Goal: Task Accomplishment & Management: Manage account settings

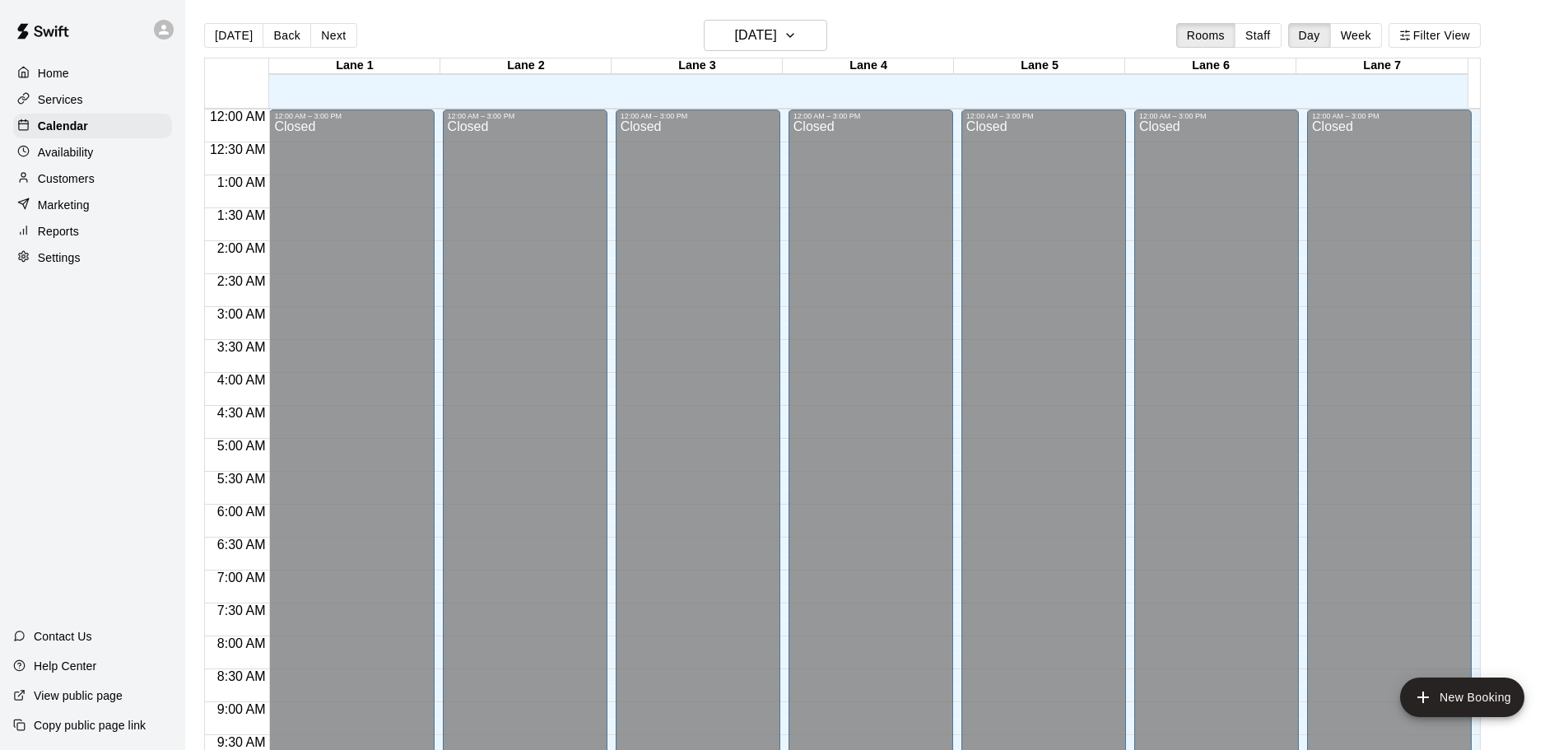
scroll to position [872, 0]
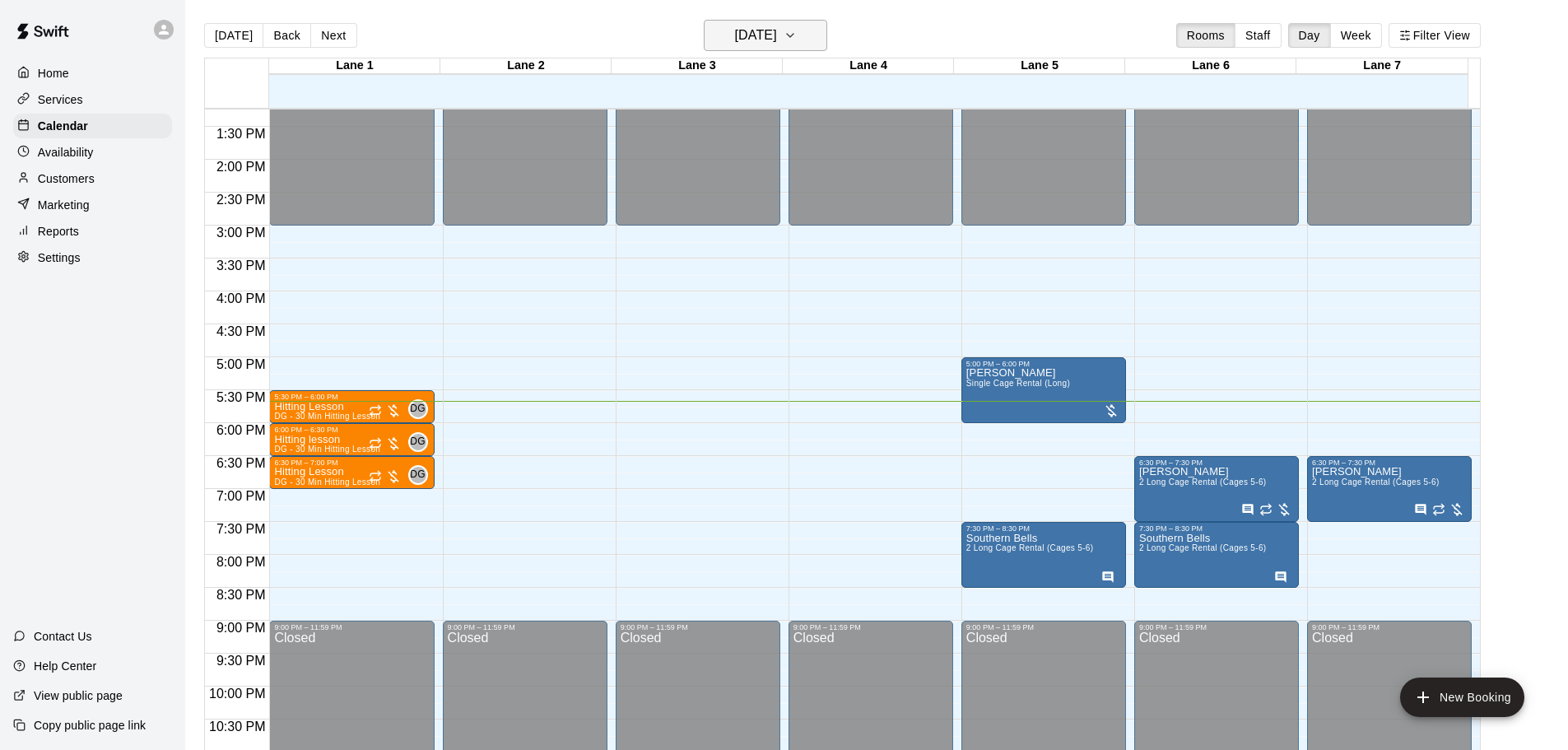
click at [777, 34] on h6 "[DATE]" at bounding box center [756, 35] width 42 height 23
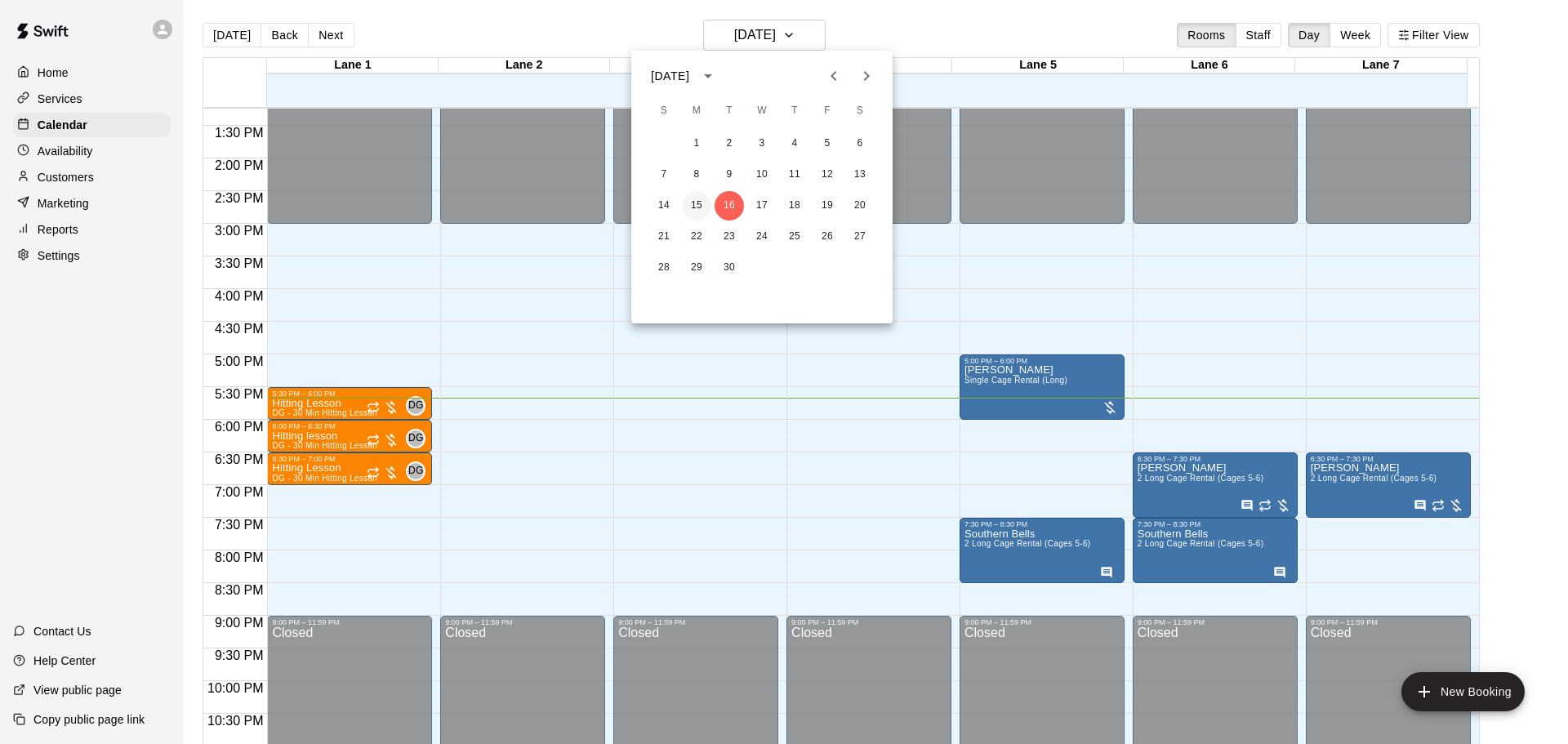
click at [705, 206] on button "15" at bounding box center [696, 206] width 29 height 29
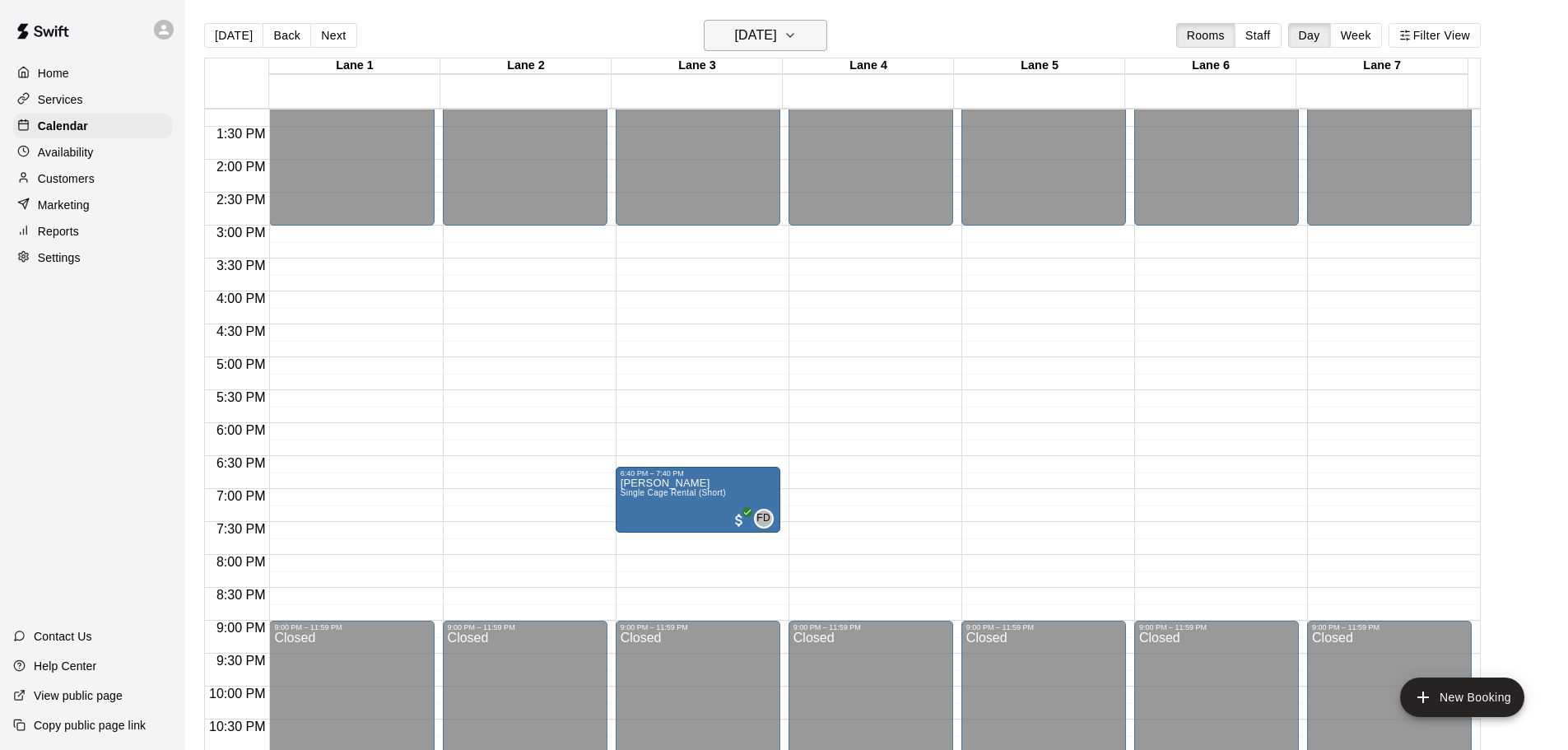
click at [797, 39] on icon "button" at bounding box center [790, 35] width 13 height 20
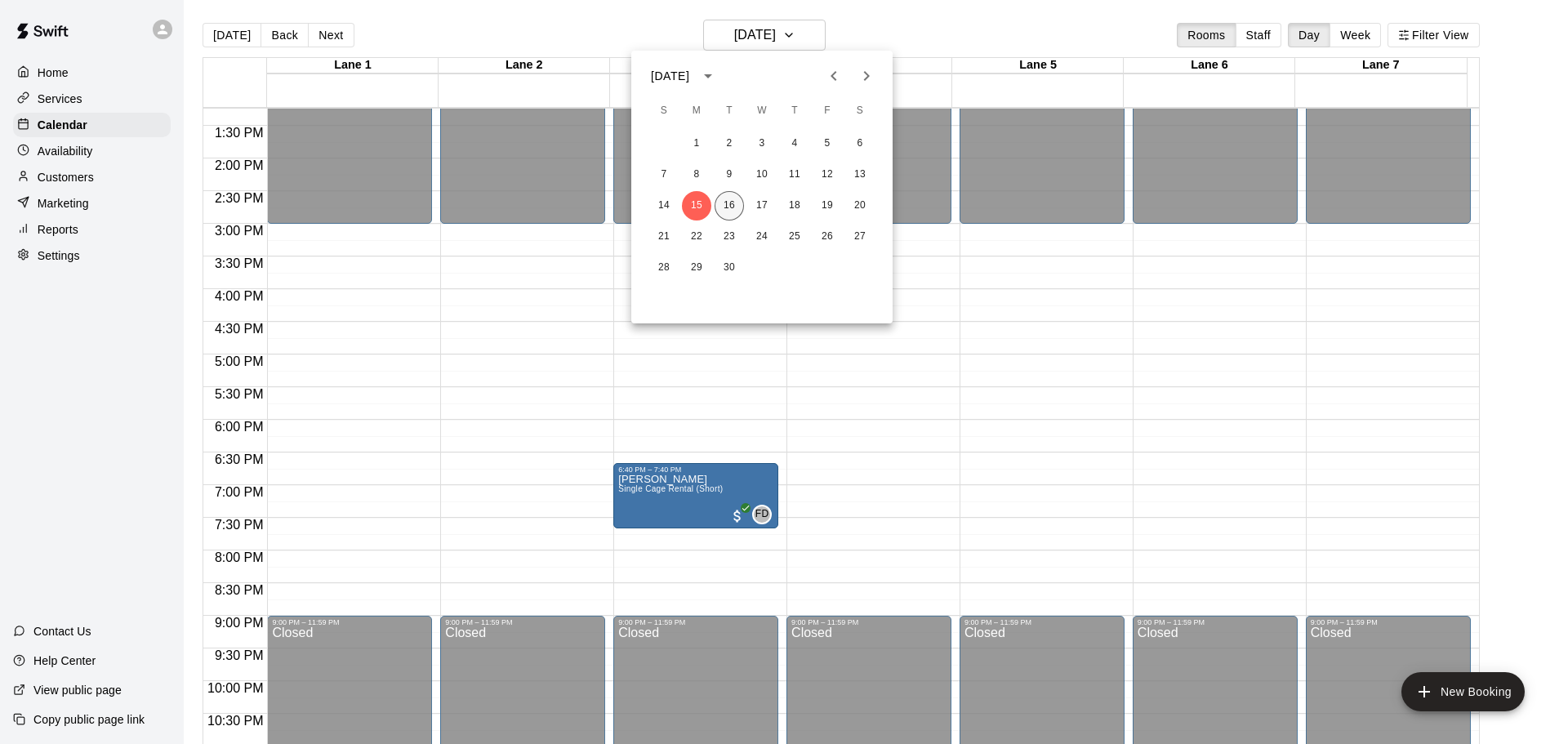
click at [734, 212] on button "16" at bounding box center [729, 206] width 29 height 29
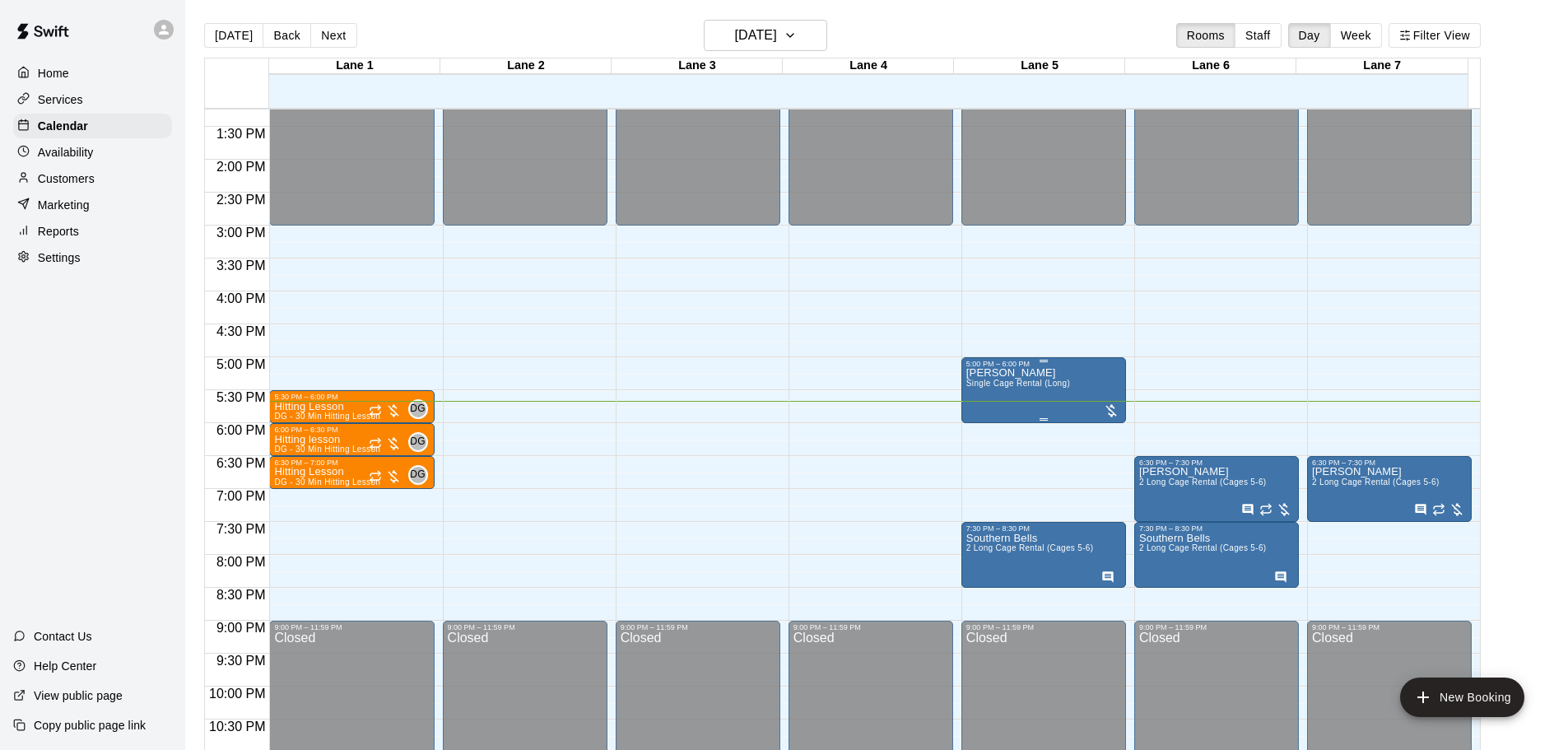
click at [1024, 392] on div "[PERSON_NAME] Single Cage Rental (Long)" at bounding box center [1018, 743] width 104 height 750
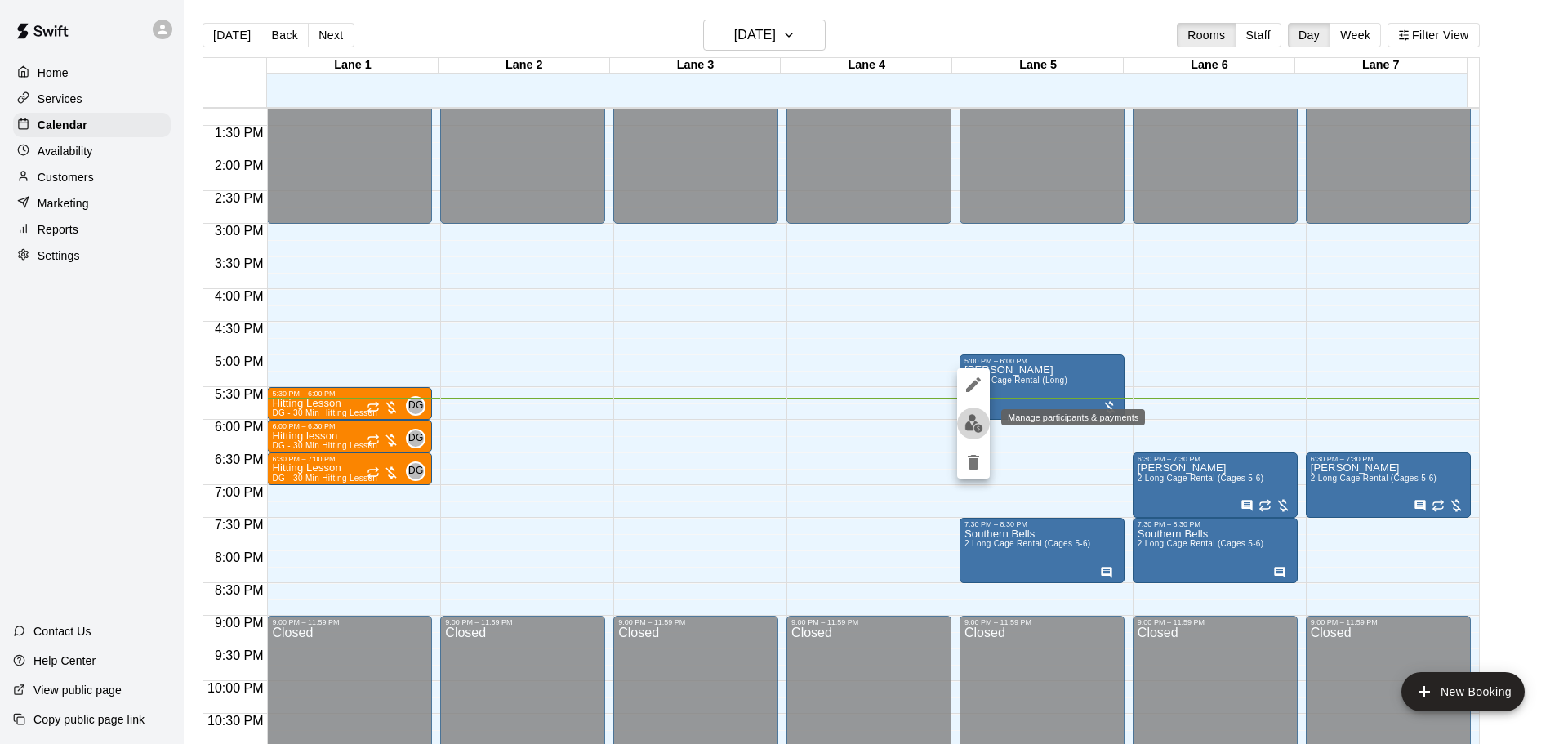
click at [980, 426] on img "edit" at bounding box center [974, 423] width 19 height 19
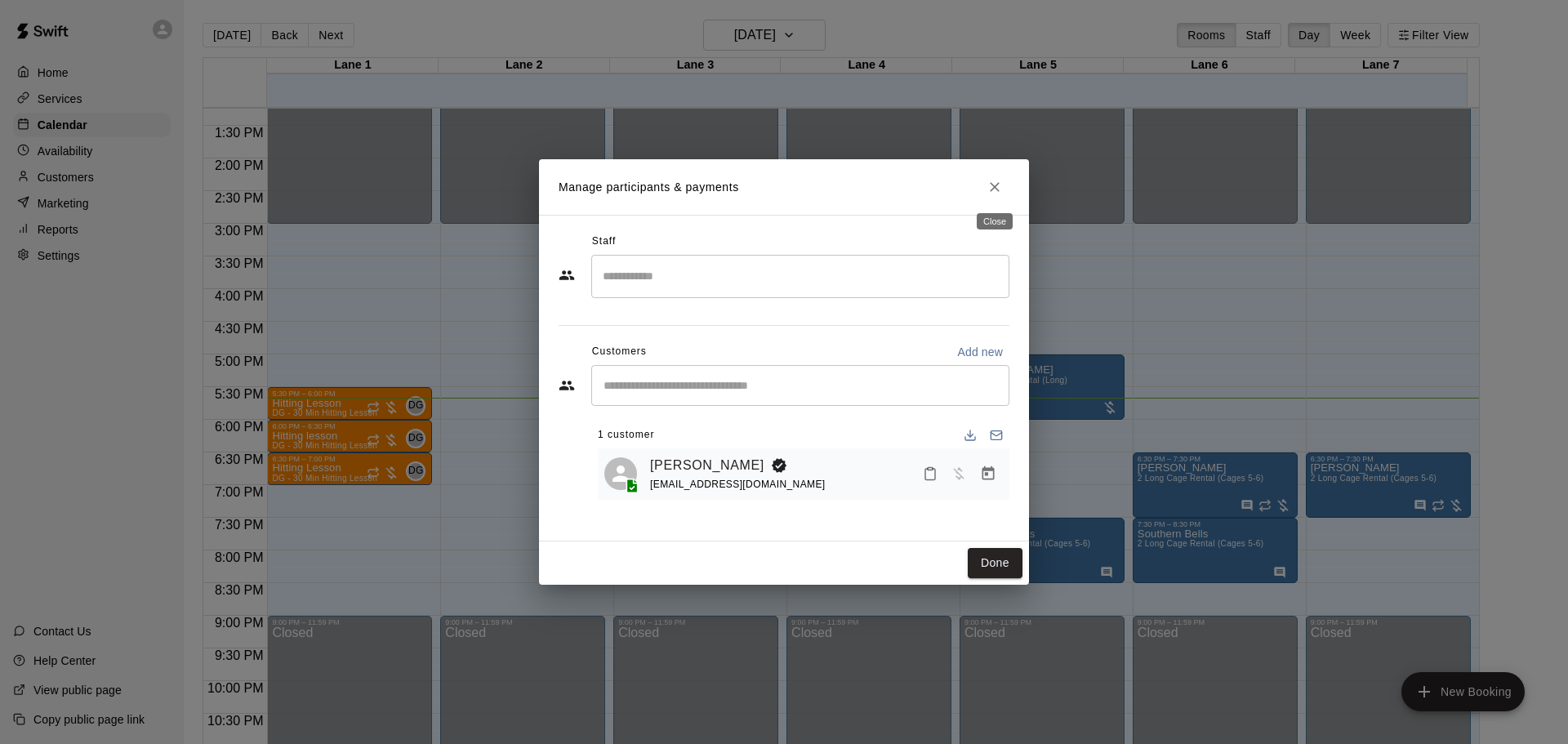
click at [988, 186] on icon "Close" at bounding box center [994, 186] width 16 height 16
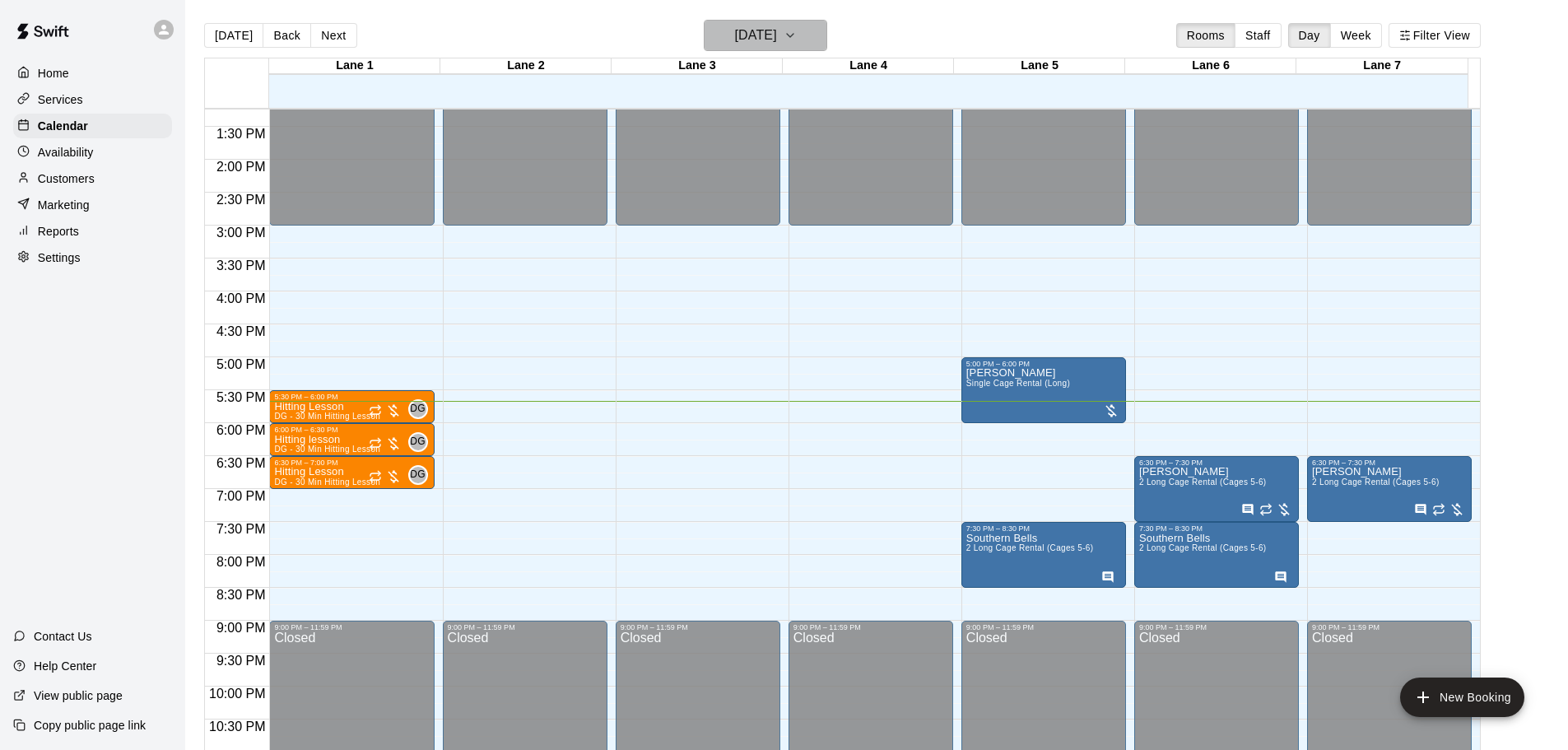
click at [777, 41] on h6 "[DATE]" at bounding box center [756, 35] width 42 height 23
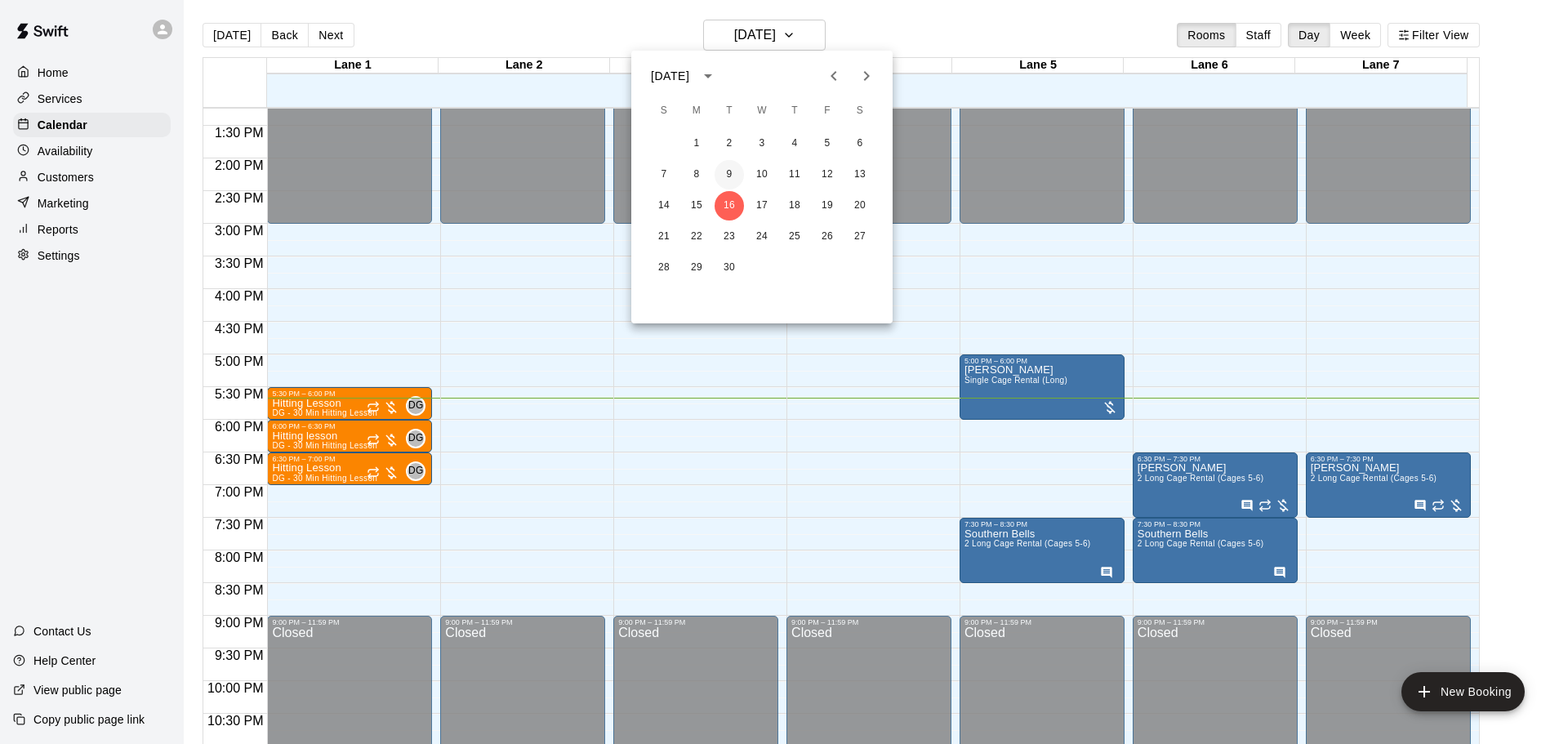
click at [735, 179] on button "9" at bounding box center [729, 174] width 29 height 29
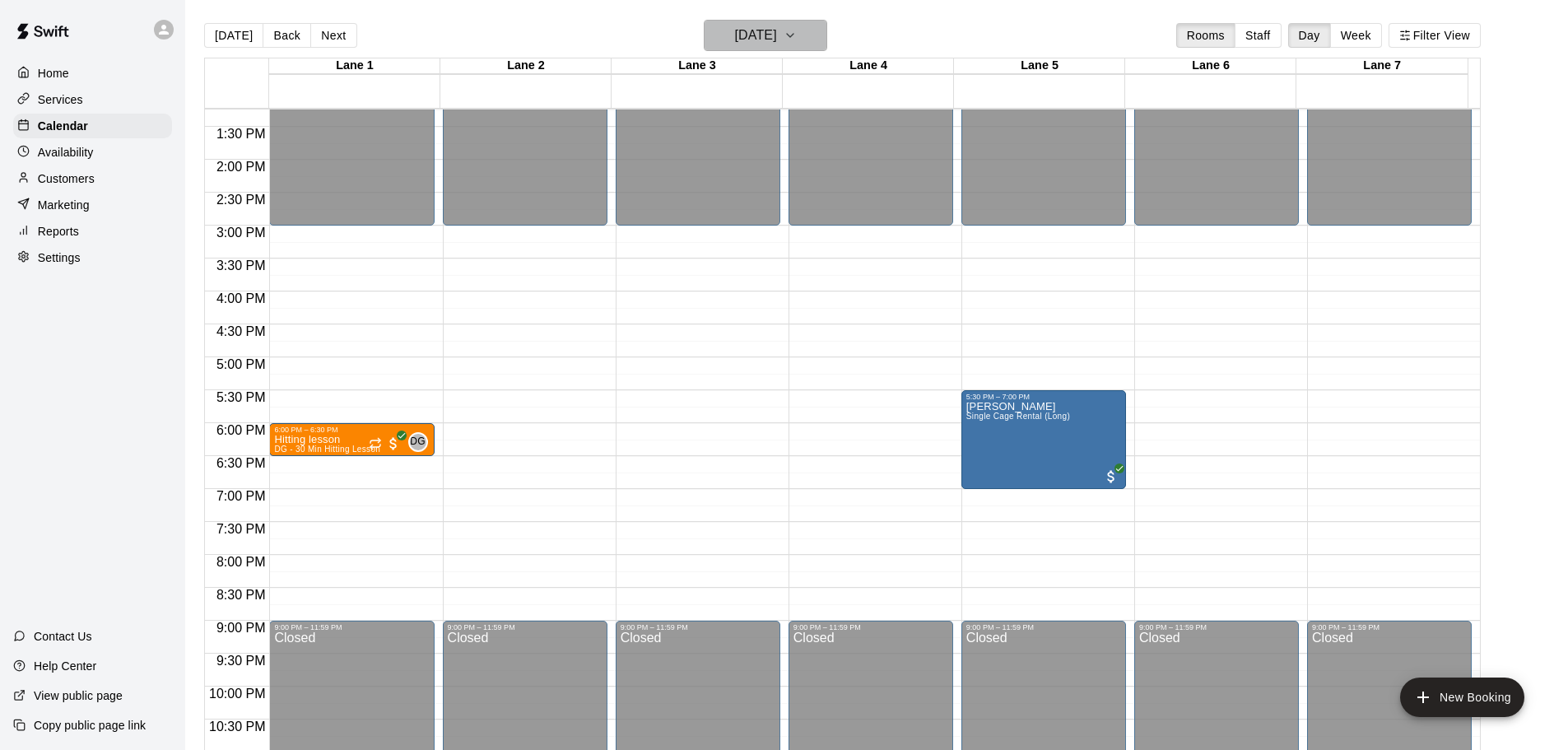
click at [777, 34] on h6 "[DATE]" at bounding box center [756, 35] width 42 height 23
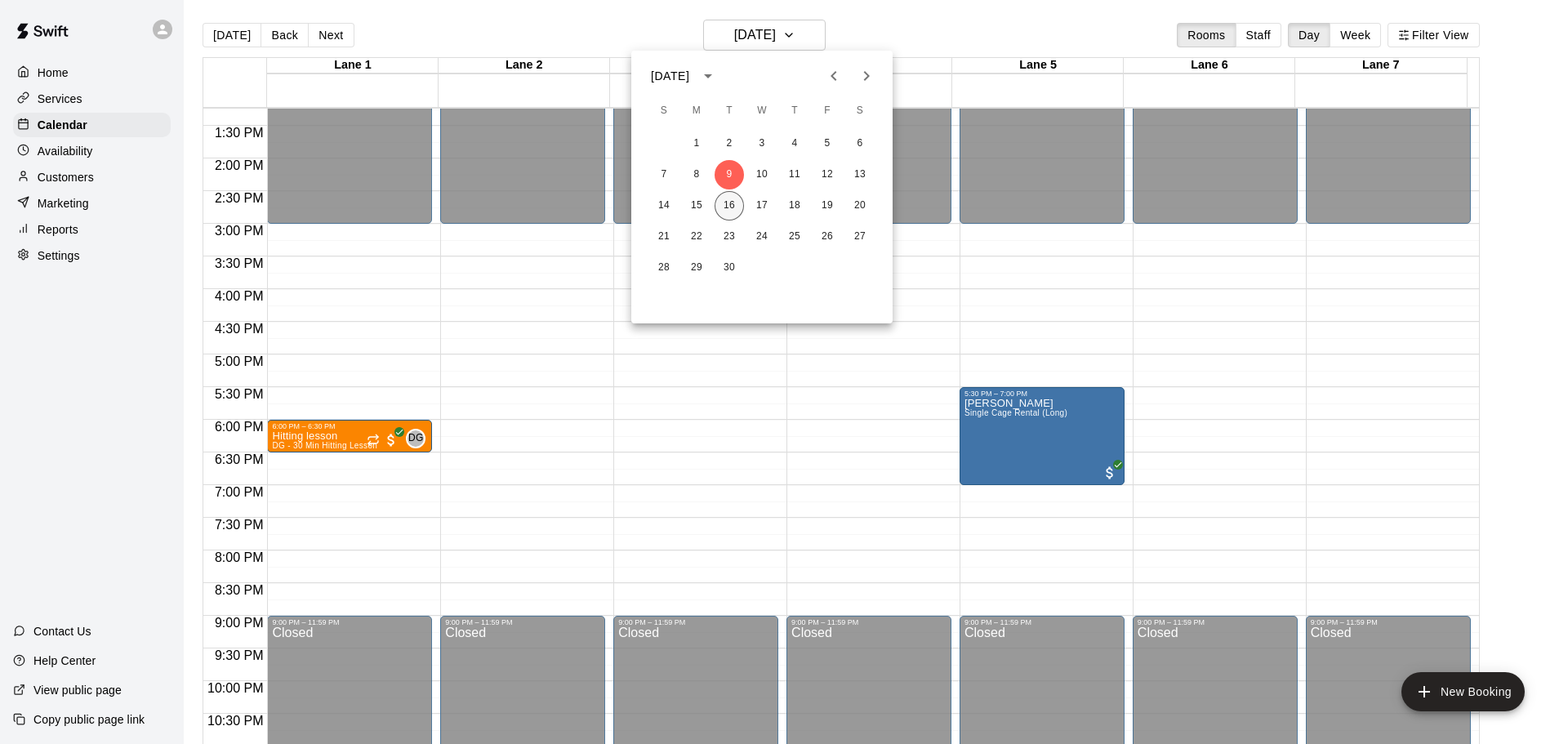
click at [737, 209] on button "16" at bounding box center [729, 206] width 29 height 29
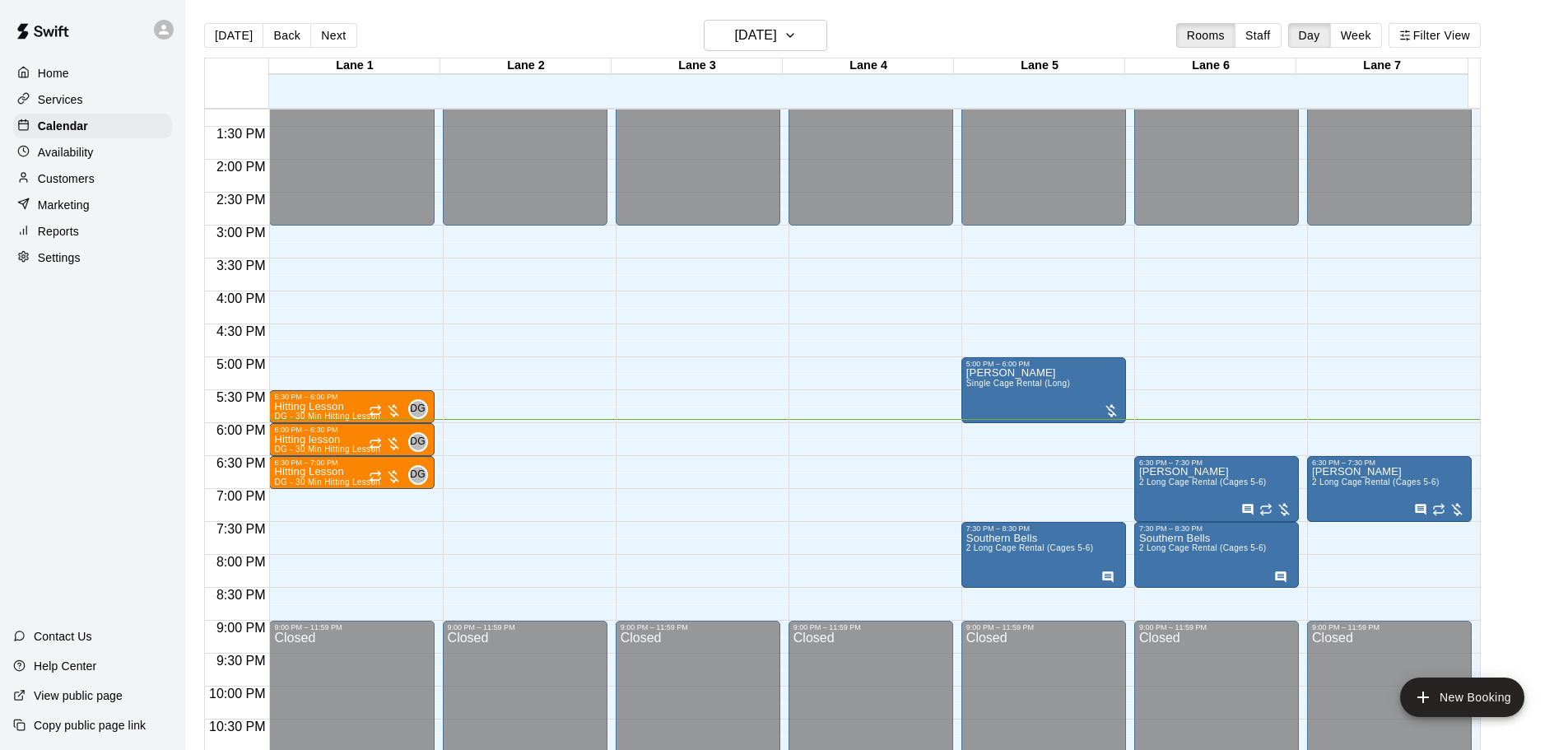
click at [53, 393] on div "Home Services Calendar Availability Customers Marketing Reports Settings Contac…" at bounding box center [92, 375] width 186 height 750
click at [382, 399] on div "5:30 PM – 6:00 PM" at bounding box center [351, 397] width 154 height 8
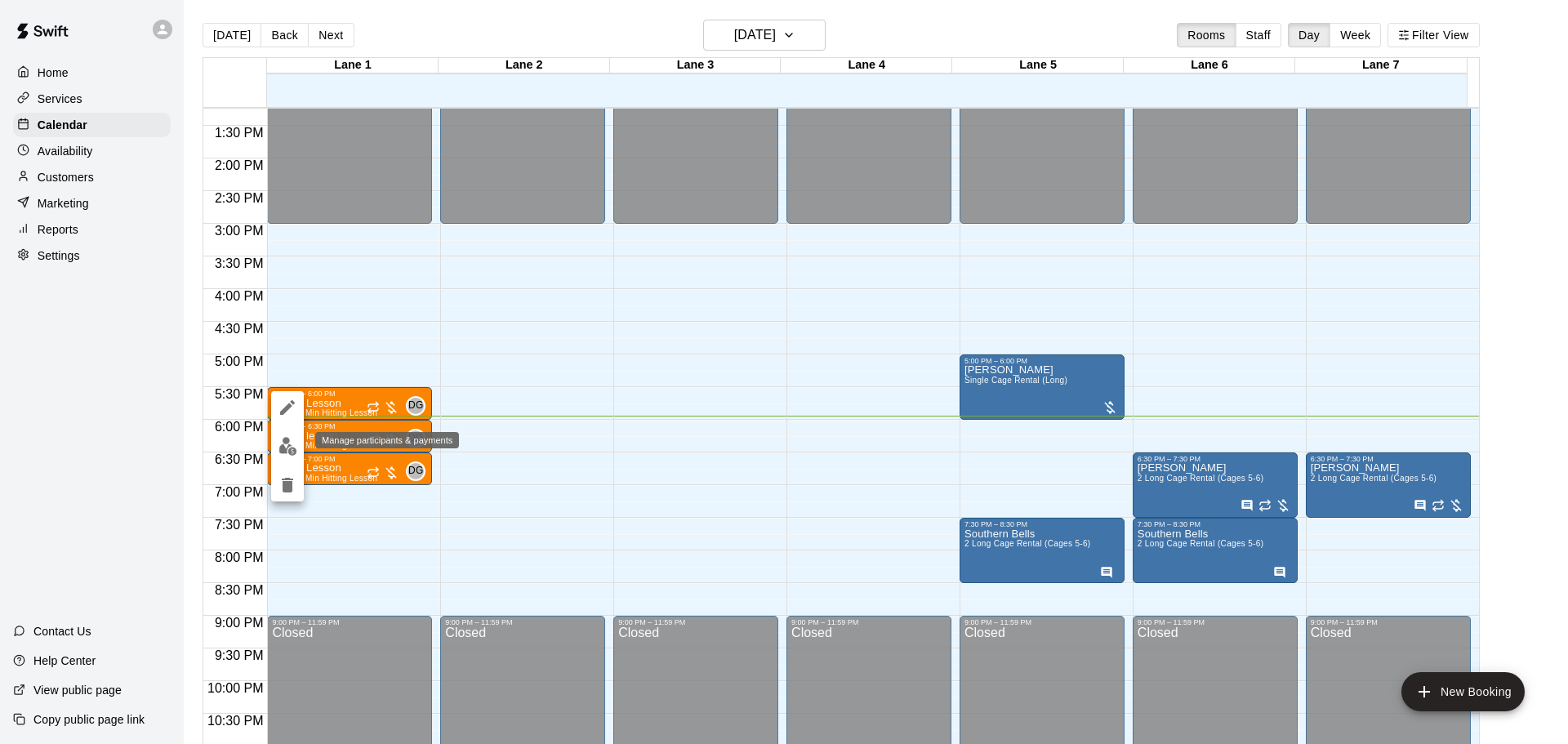
click at [294, 448] on img "edit" at bounding box center [288, 447] width 19 height 19
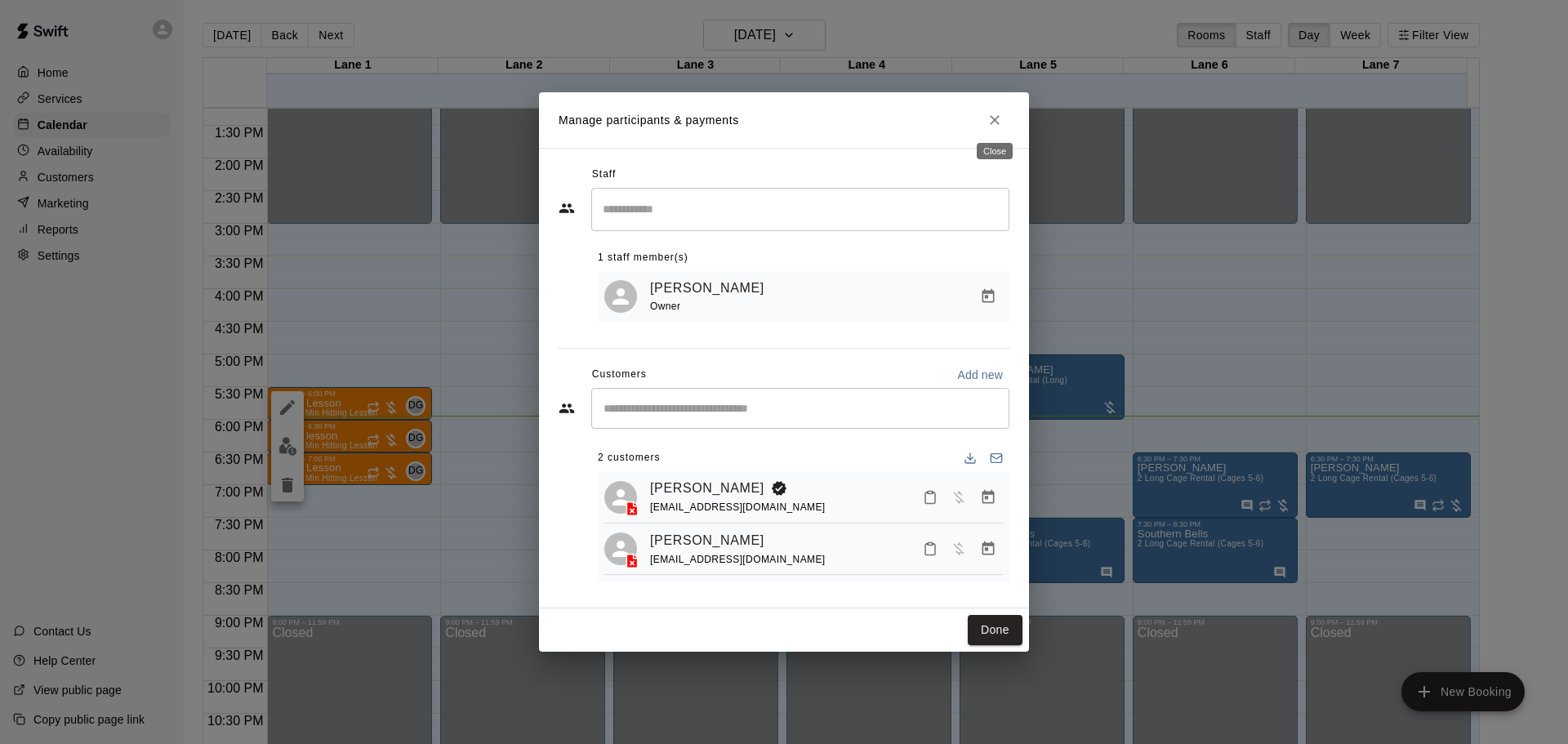
drag, startPoint x: 996, startPoint y: 123, endPoint x: 1006, endPoint y: 122, distance: 10.0
click at [998, 123] on icon "Close" at bounding box center [994, 120] width 16 height 16
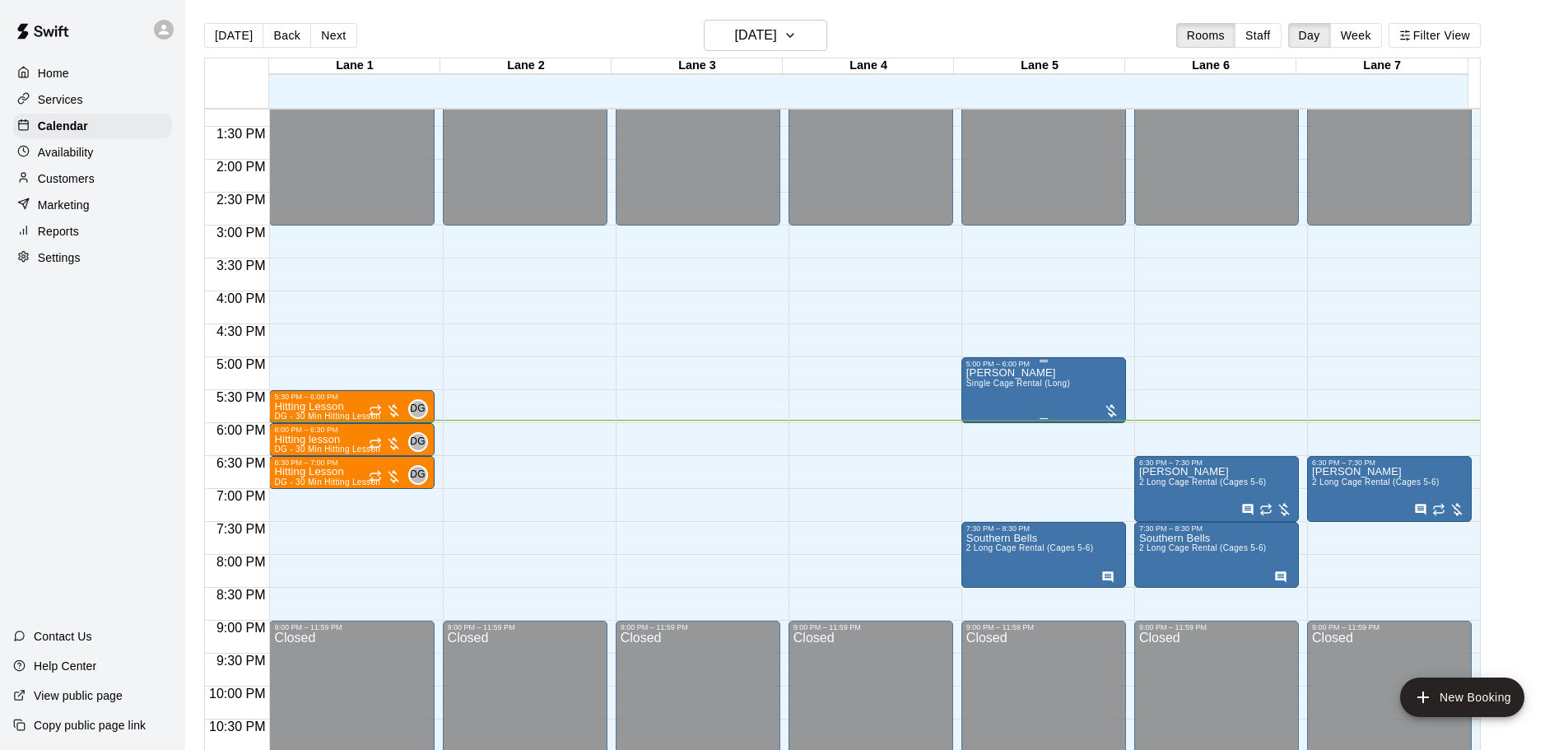
click at [1107, 408] on div at bounding box center [1110, 410] width 16 height 16
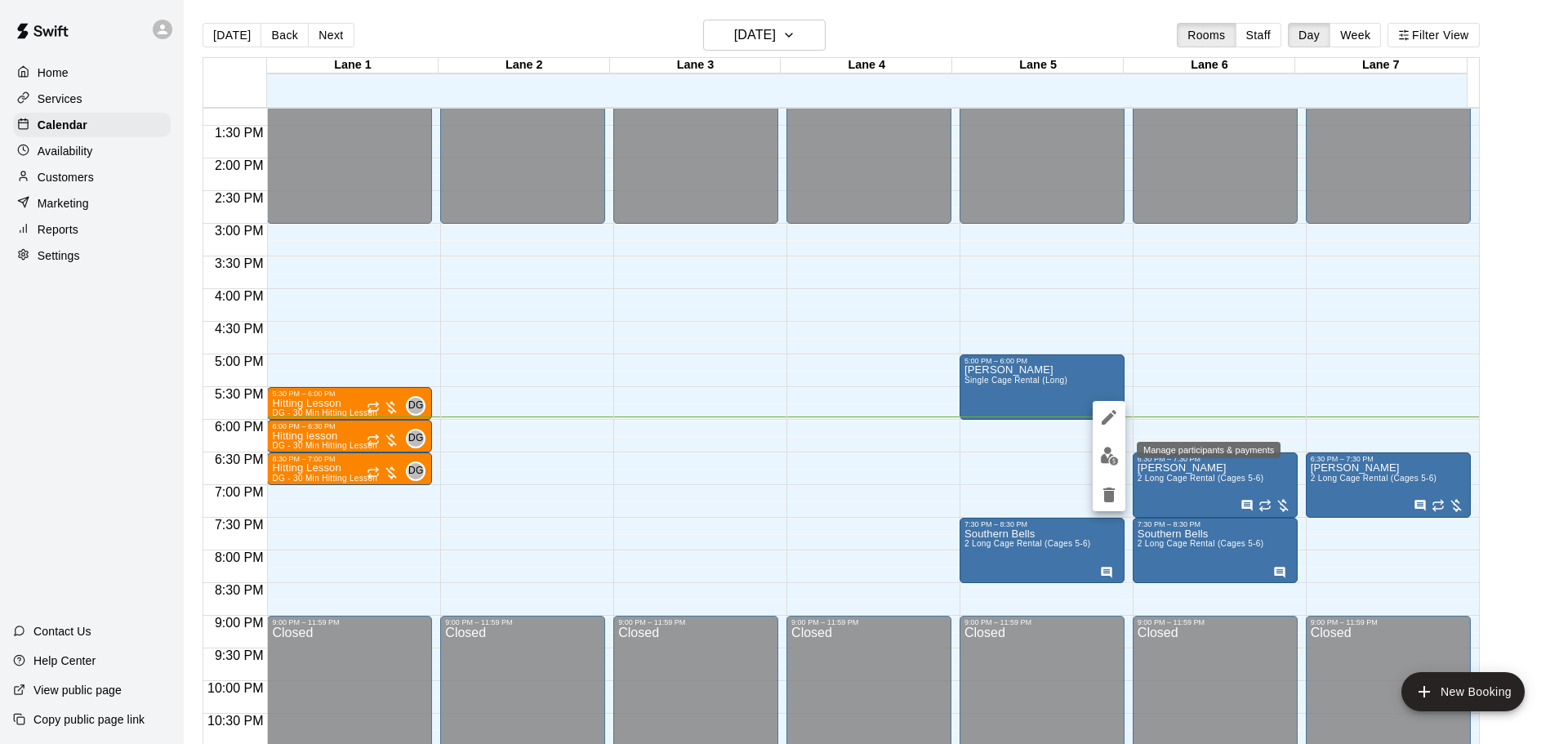
click at [1104, 451] on img "edit" at bounding box center [1110, 456] width 19 height 19
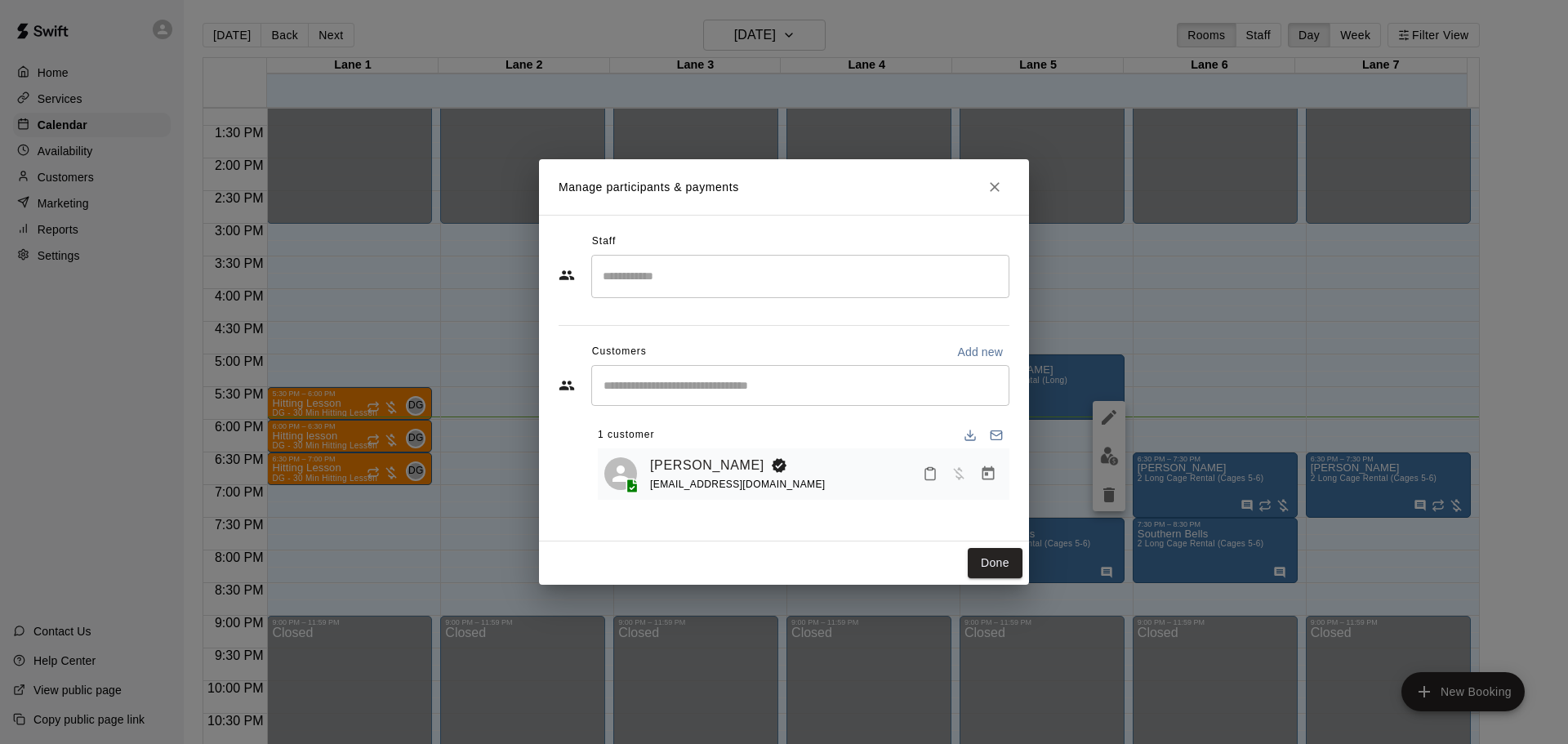
click at [818, 289] on input "Search staff" at bounding box center [801, 277] width 404 height 29
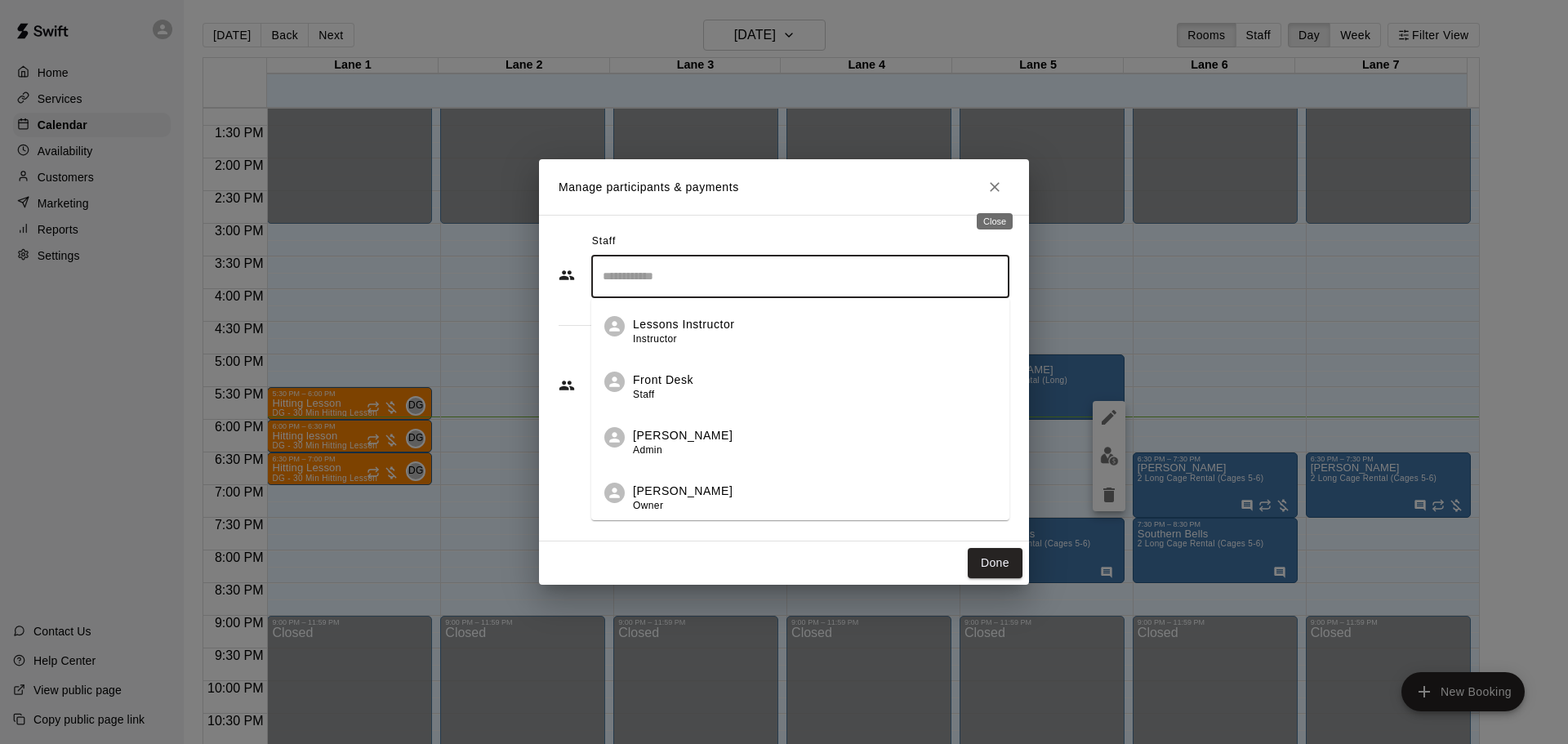
click at [999, 197] on button "Close" at bounding box center [994, 186] width 29 height 29
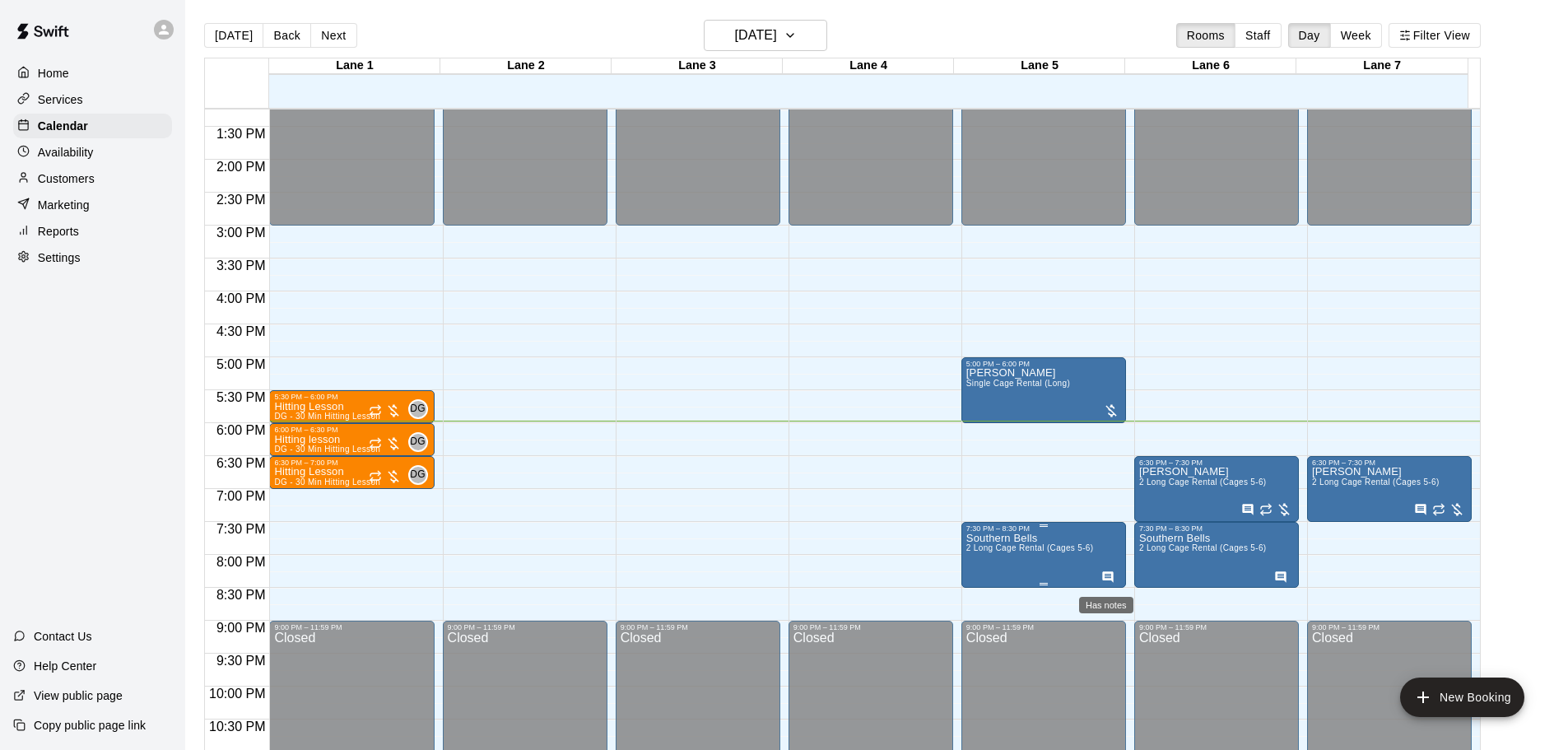
click at [1107, 579] on icon "Has notes" at bounding box center [1108, 578] width 13 height 13
click at [1430, 567] on div at bounding box center [790, 375] width 1580 height 750
click at [1511, 540] on main "[DATE] Back [DATE][DATE] Rooms Staff Day Week [GEOGRAPHIC_DATA] 1 [GEOGRAPHIC_D…" at bounding box center [877, 395] width 1370 height 750
click at [1106, 405] on div at bounding box center [1110, 410] width 16 height 16
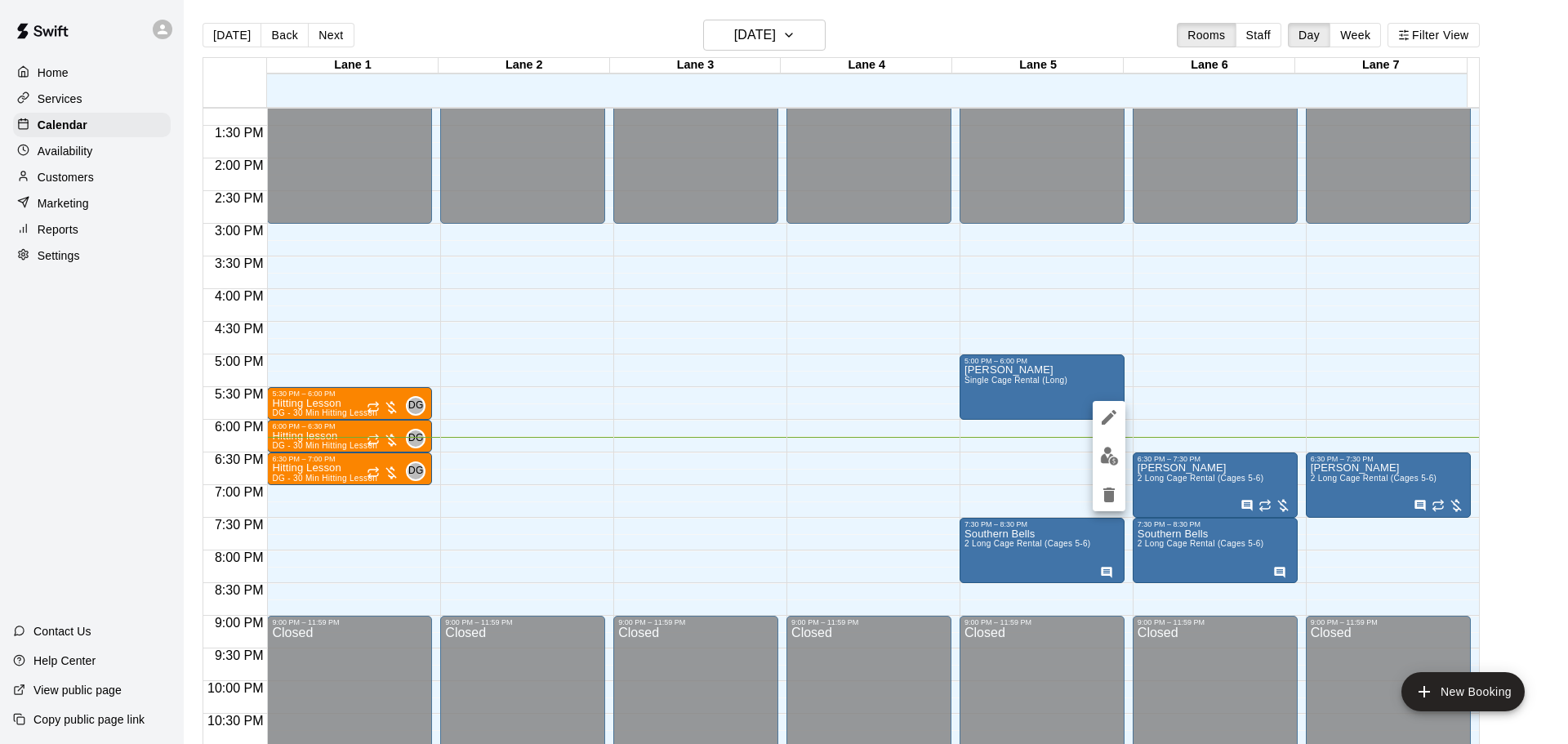
click at [1103, 461] on img "edit" at bounding box center [1110, 456] width 19 height 19
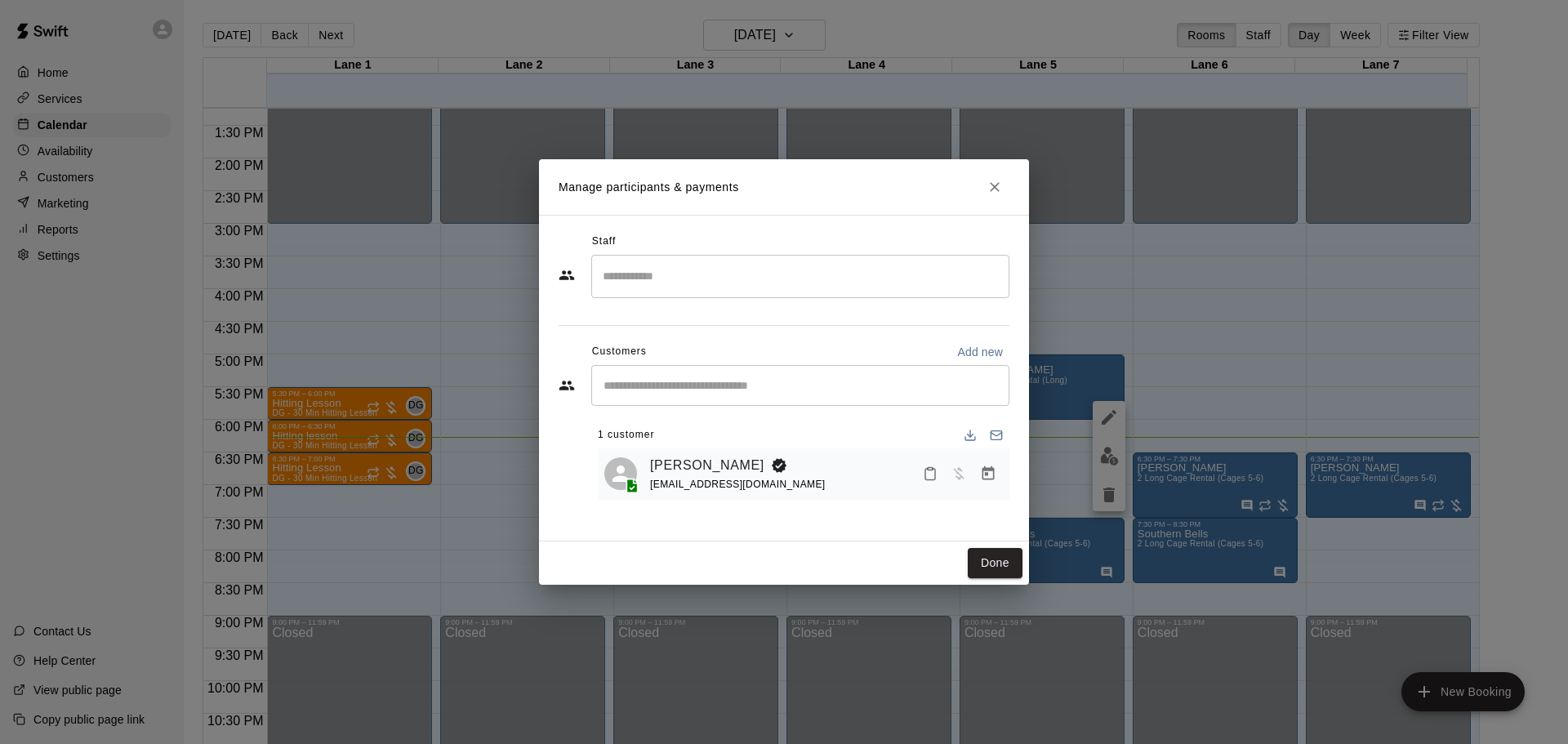
drag, startPoint x: 818, startPoint y: 279, endPoint x: 815, endPoint y: 289, distance: 10.4
click at [817, 279] on input "Search staff" at bounding box center [801, 277] width 404 height 29
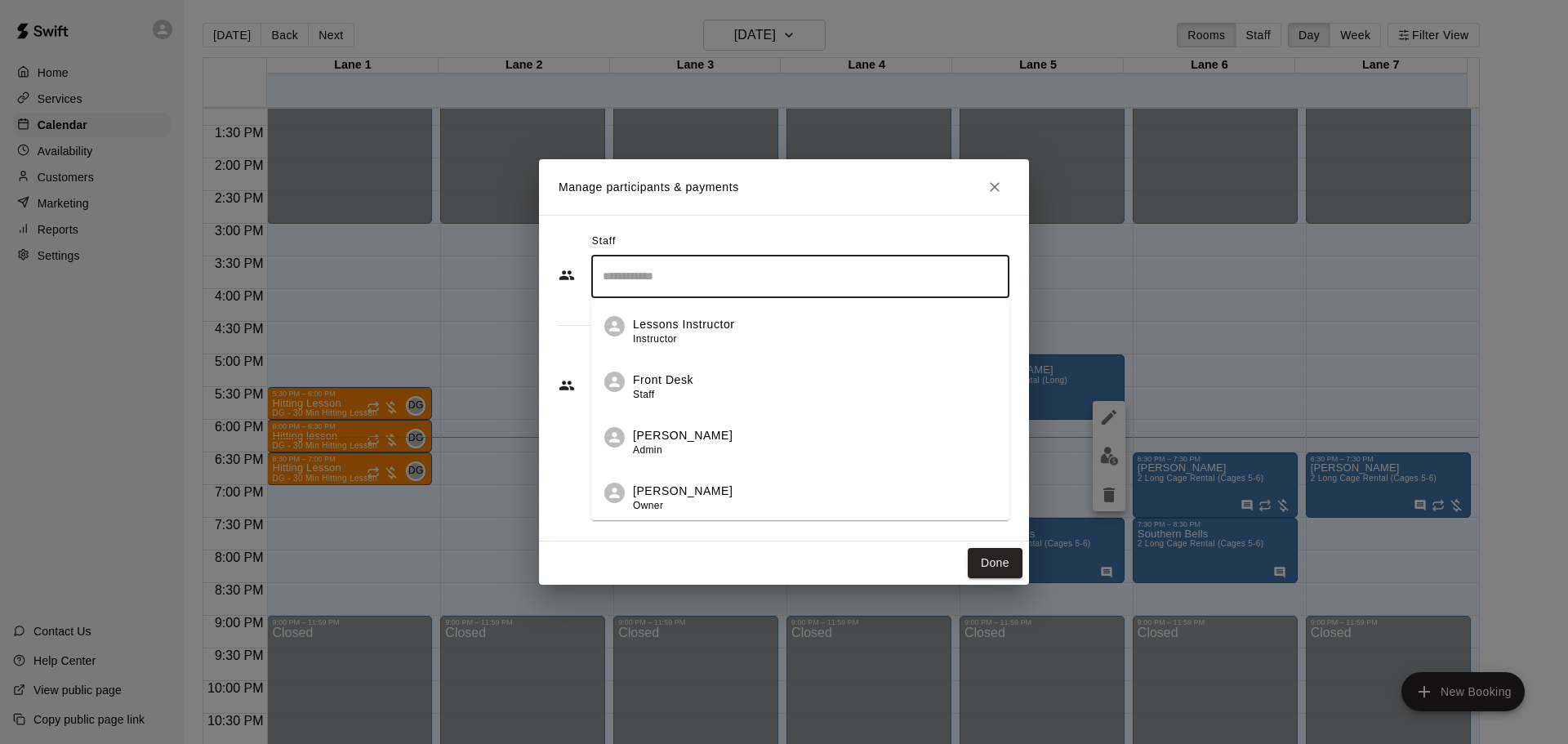
click at [731, 391] on div "Front Desk Staff" at bounding box center [814, 388] width 363 height 32
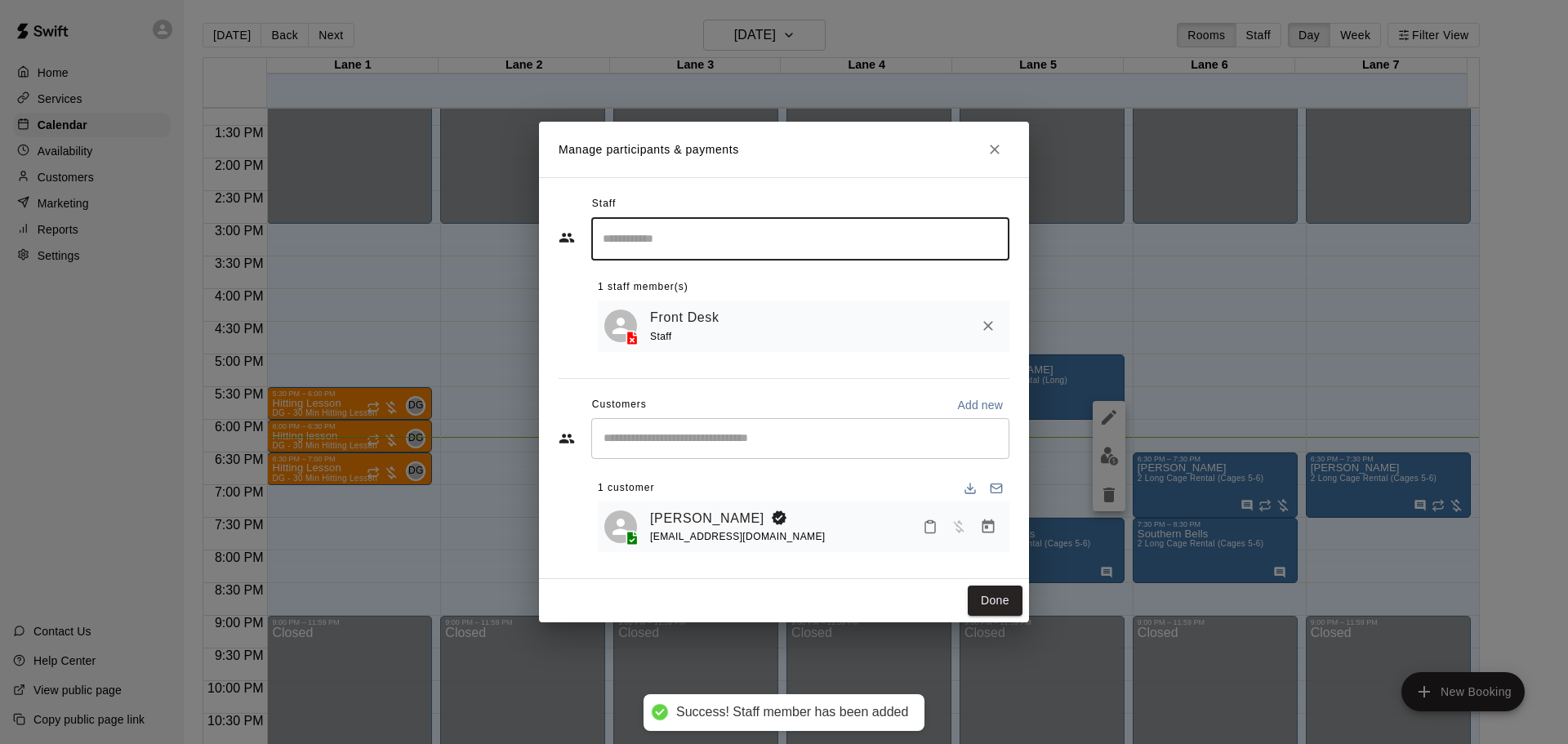
click at [815, 539] on div "[PERSON_NAME] [EMAIL_ADDRESS][DOMAIN_NAME]" at bounding box center [827, 527] width 353 height 38
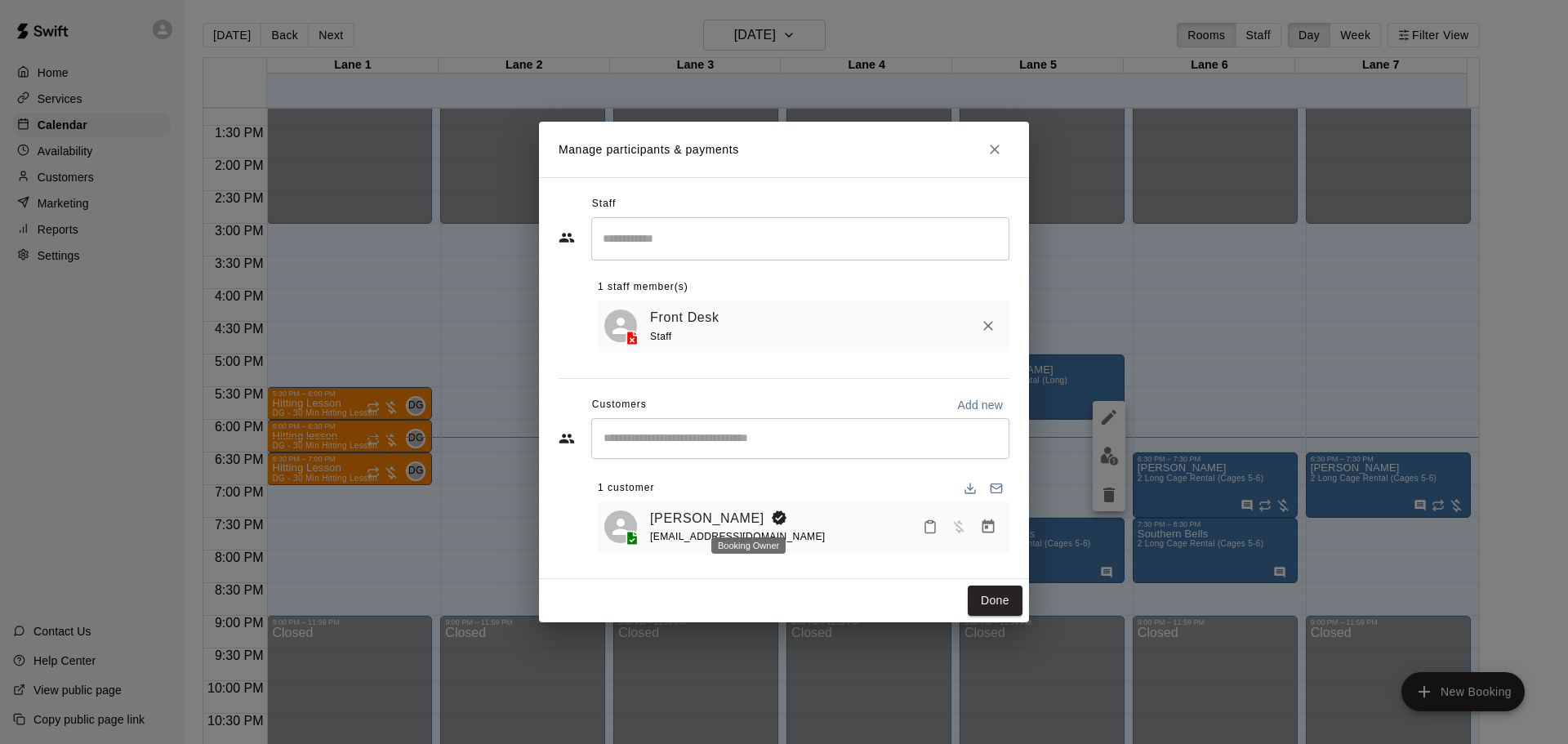
click at [782, 530] on div "Booking Owner" at bounding box center [748, 540] width 78 height 29
click at [979, 602] on button "Done" at bounding box center [995, 601] width 55 height 30
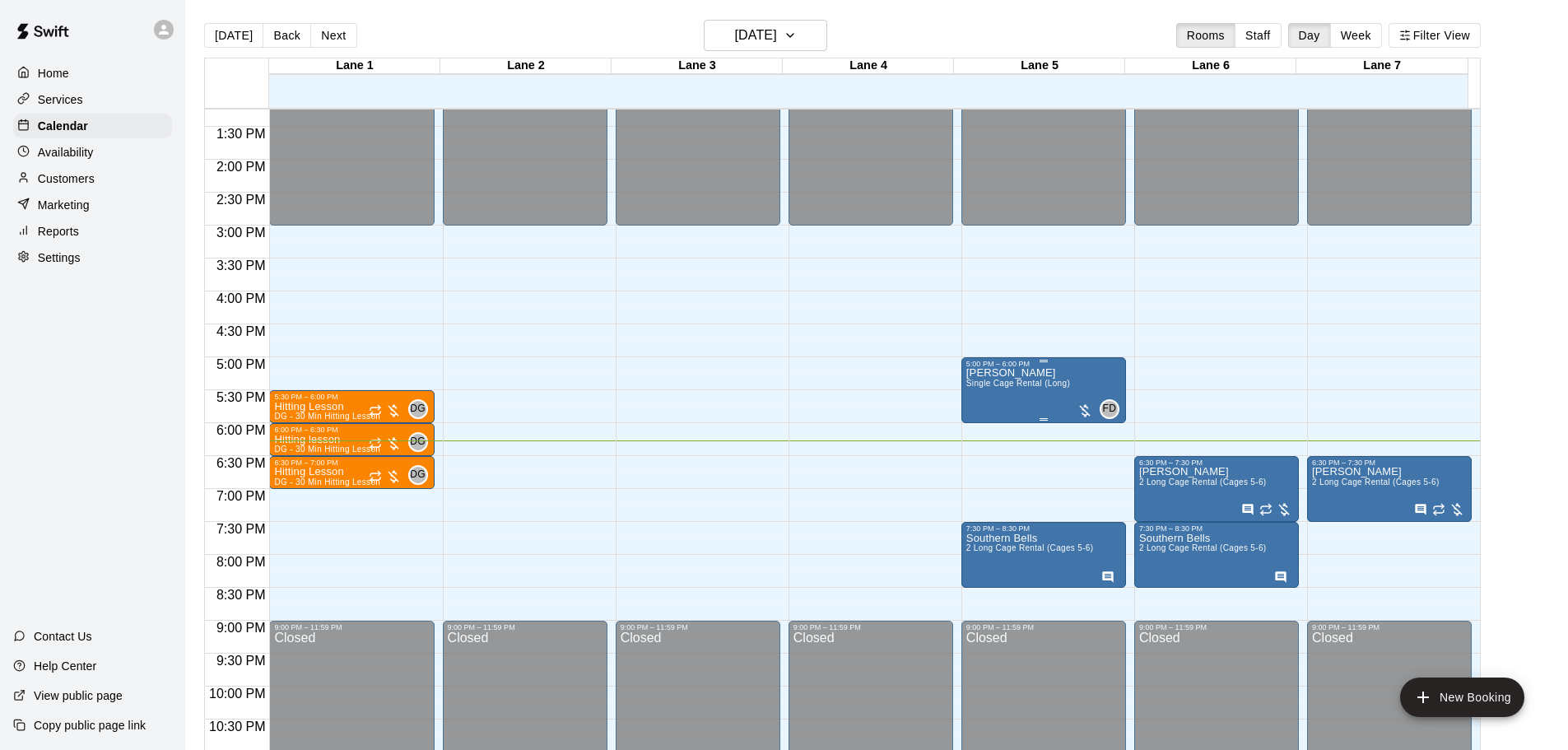
click at [1017, 409] on div "[PERSON_NAME] Single Cage Rental (Long)" at bounding box center [1018, 743] width 104 height 750
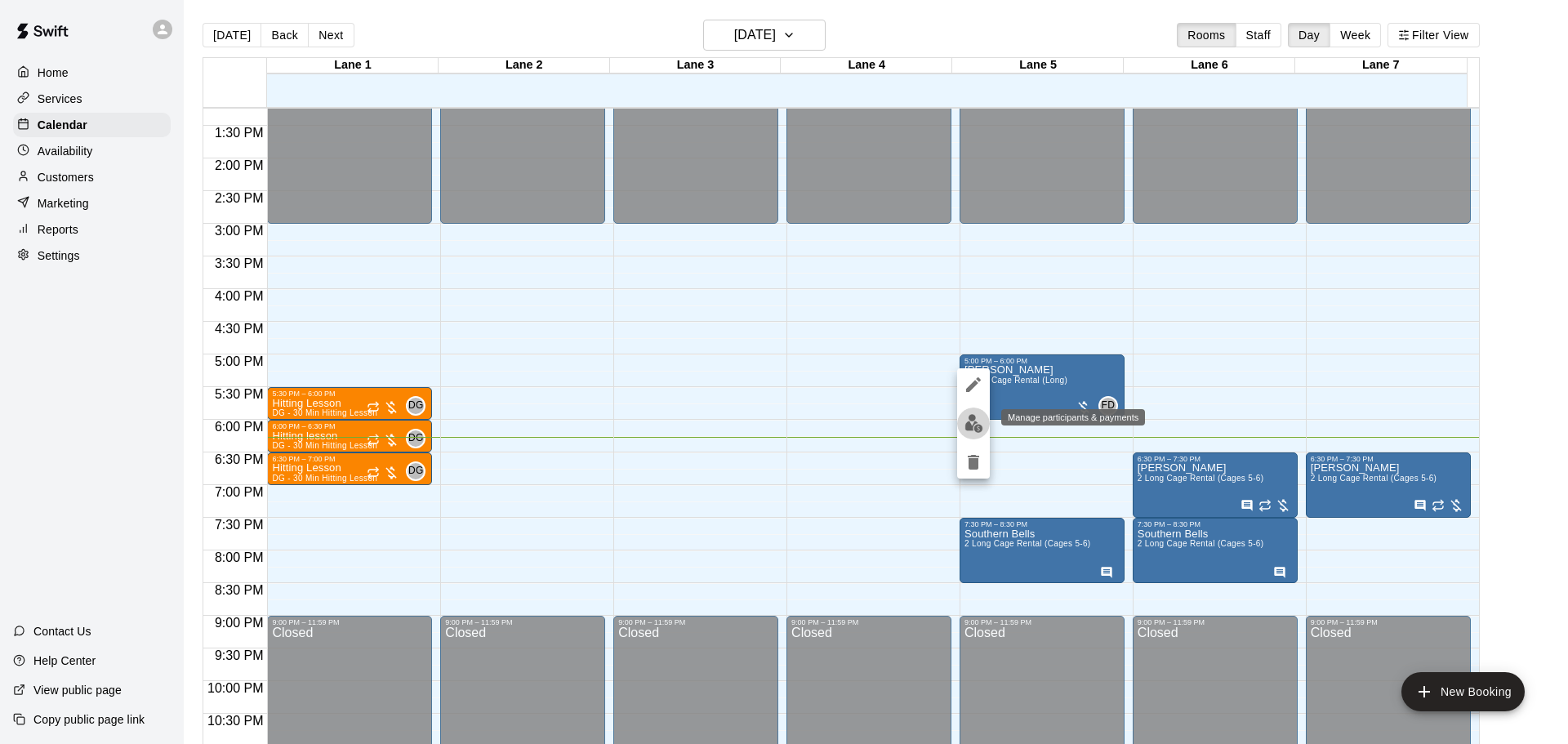
click at [973, 430] on img "edit" at bounding box center [974, 423] width 19 height 19
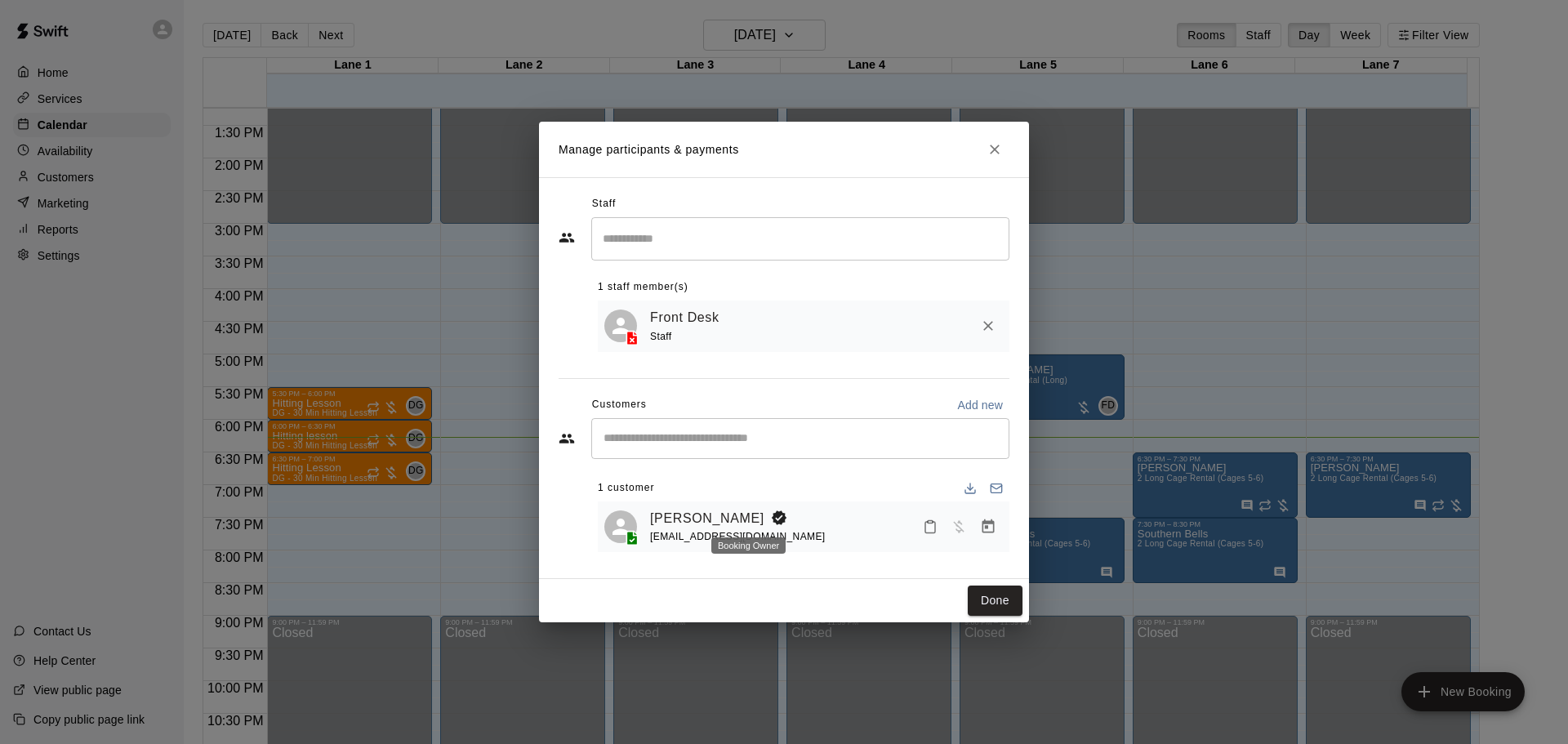
click at [745, 527] on div "Booking Owner" at bounding box center [748, 540] width 78 height 29
click at [697, 523] on link "[PERSON_NAME]" at bounding box center [707, 519] width 114 height 21
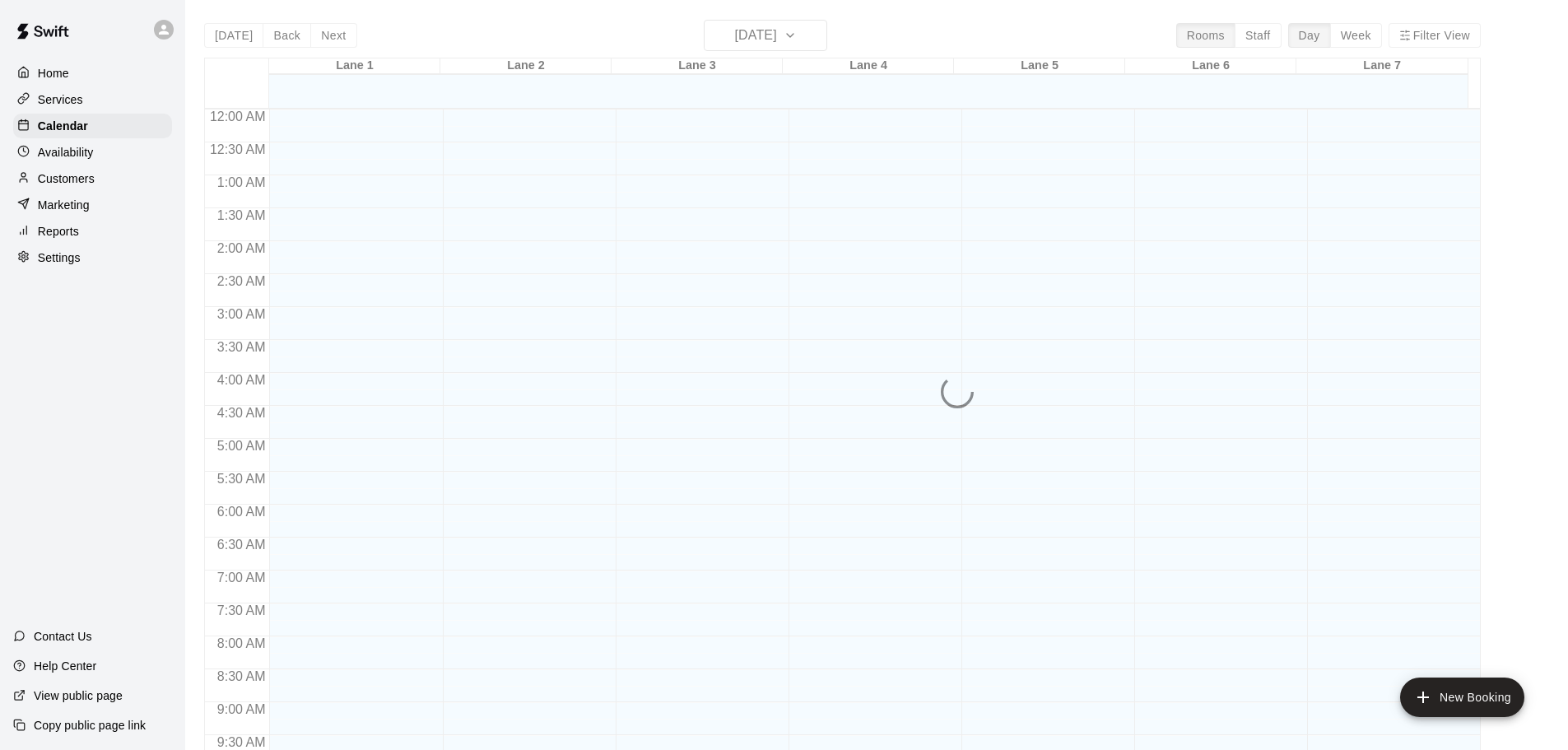
scroll to position [872, 0]
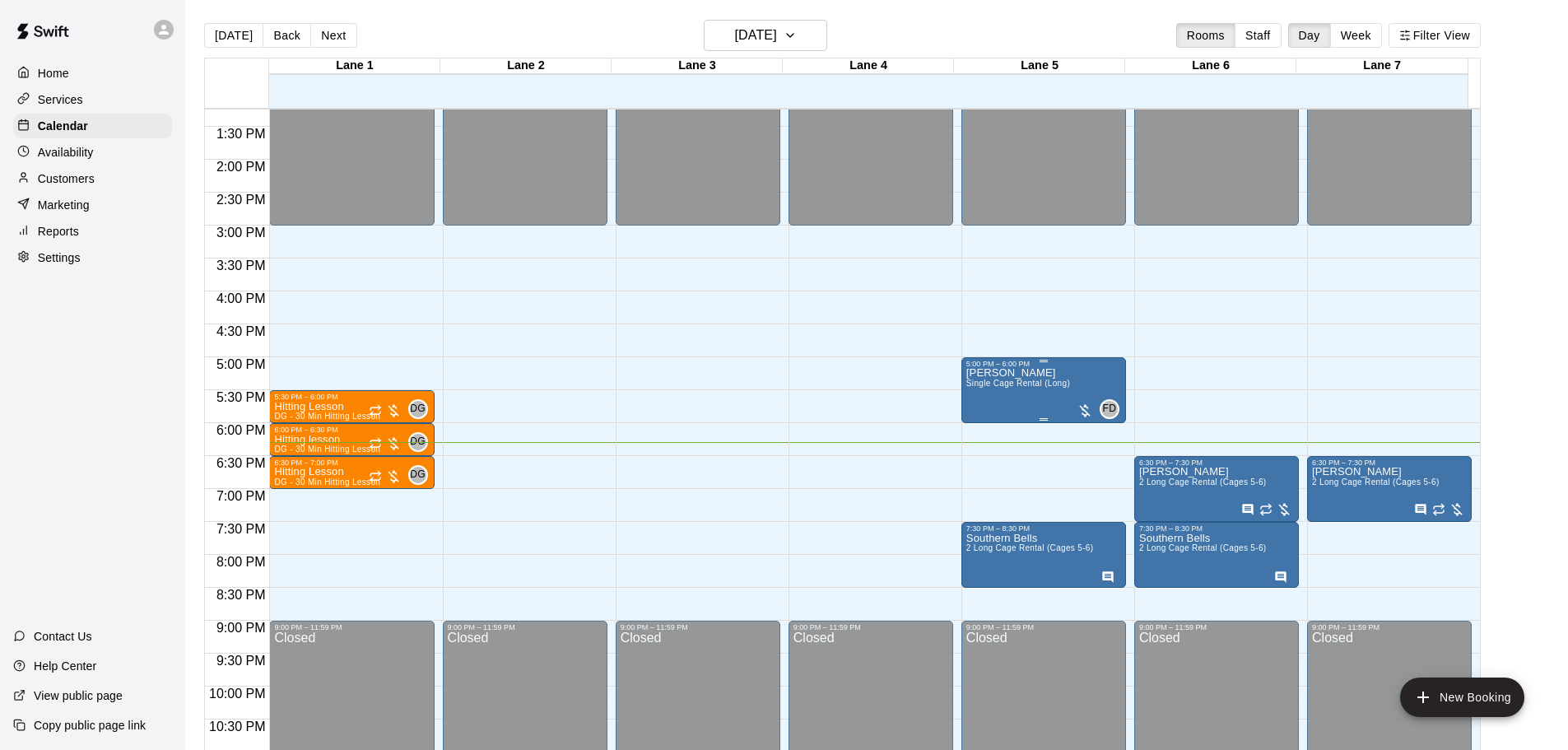
click at [1041, 393] on div "[PERSON_NAME] Single Cage Rental (Long)" at bounding box center [1018, 743] width 104 height 750
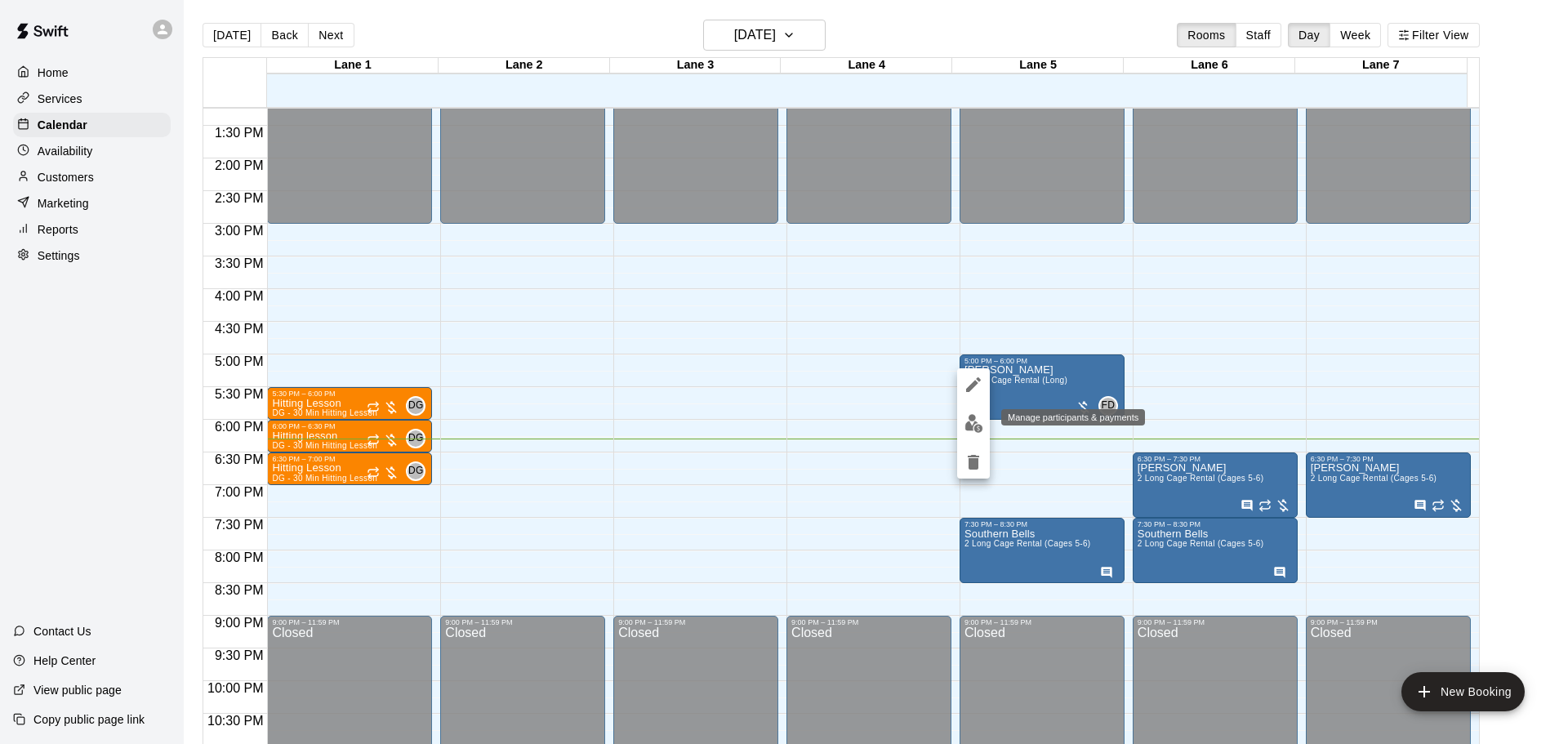
click at [971, 428] on img "edit" at bounding box center [974, 423] width 19 height 19
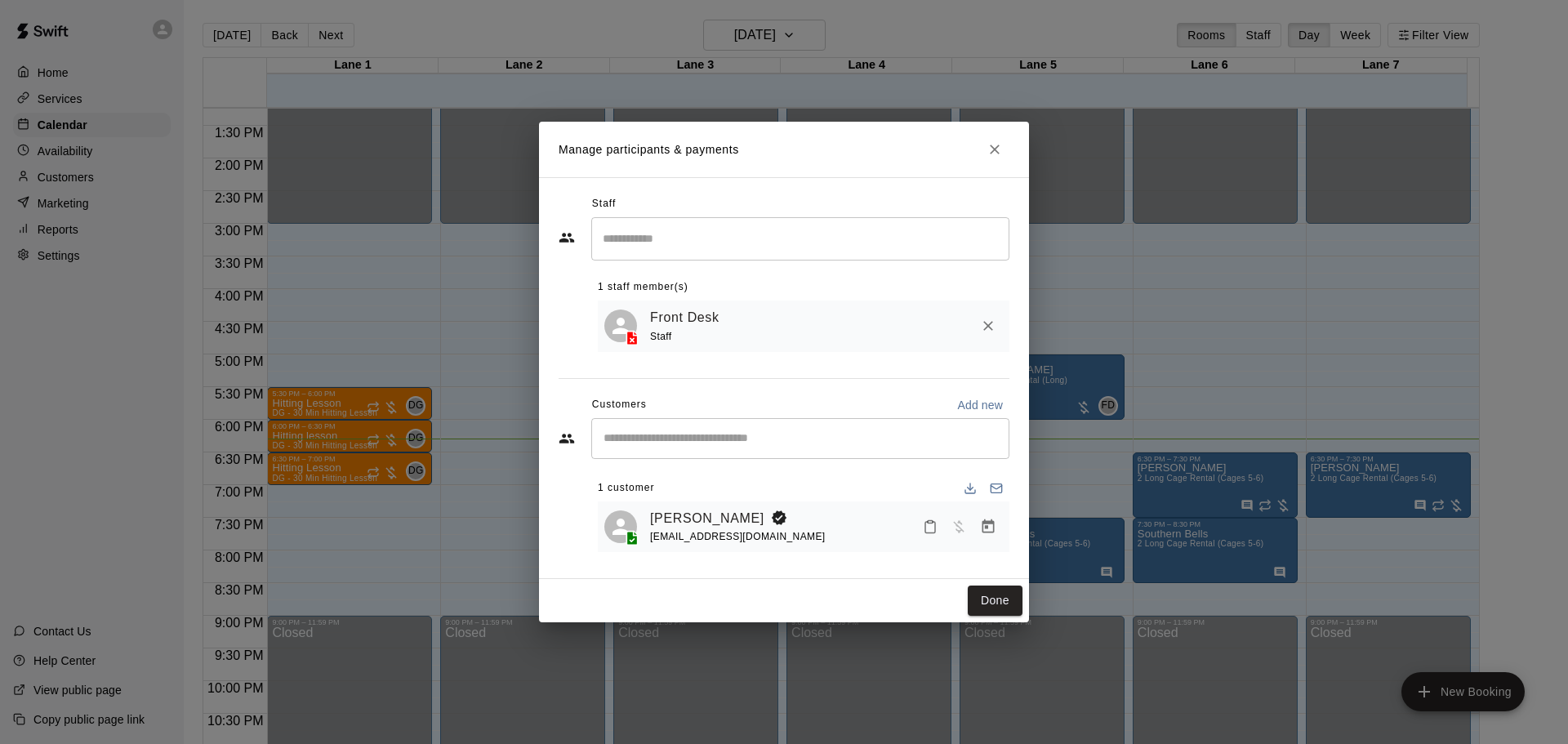
click at [853, 530] on div "[PERSON_NAME] [EMAIL_ADDRESS][DOMAIN_NAME]" at bounding box center [827, 527] width 353 height 38
click at [996, 527] on button "Manage bookings & payment" at bounding box center [988, 526] width 29 height 29
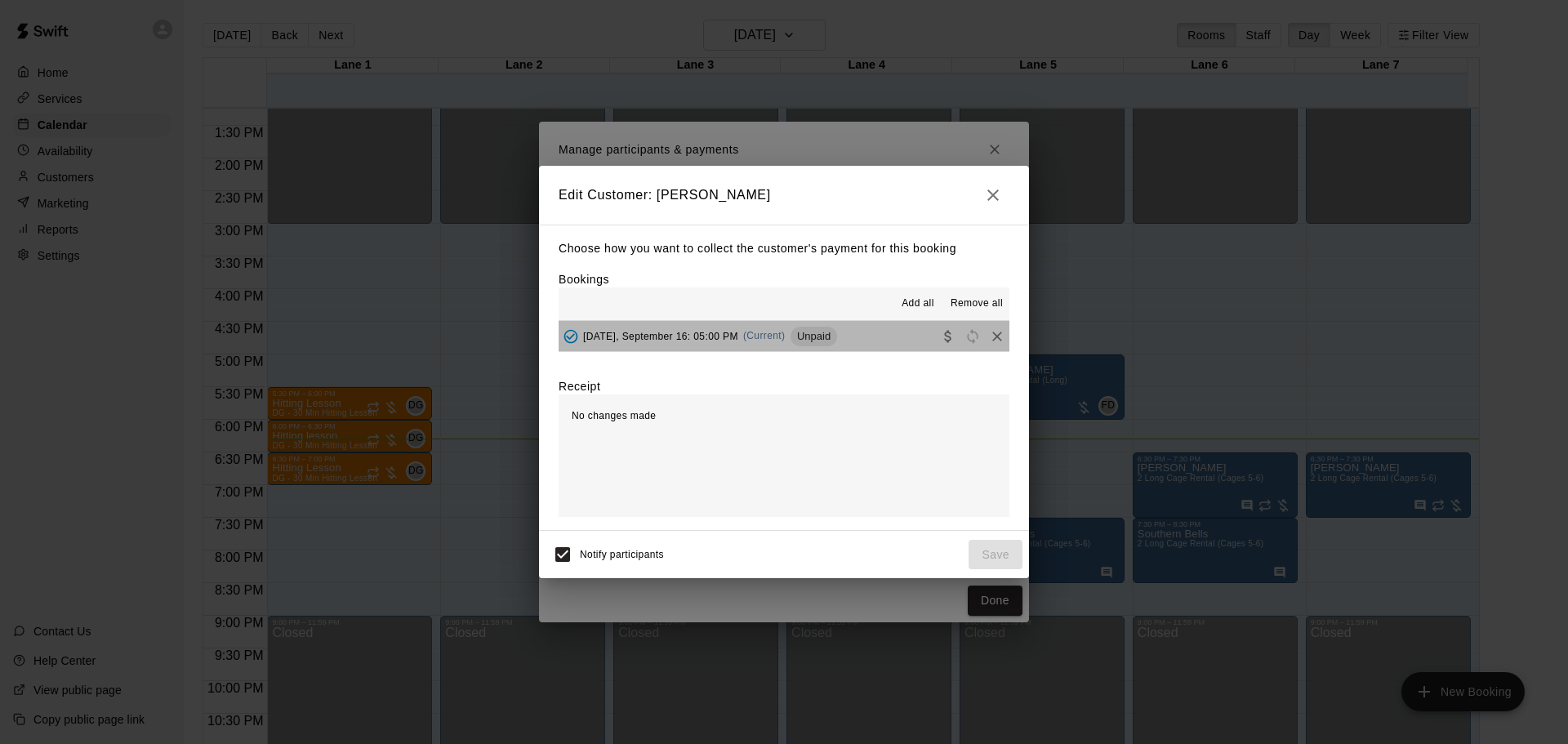
click at [862, 335] on button "[DATE], September 16: 05:00 PM (Current) Unpaid" at bounding box center [784, 336] width 451 height 30
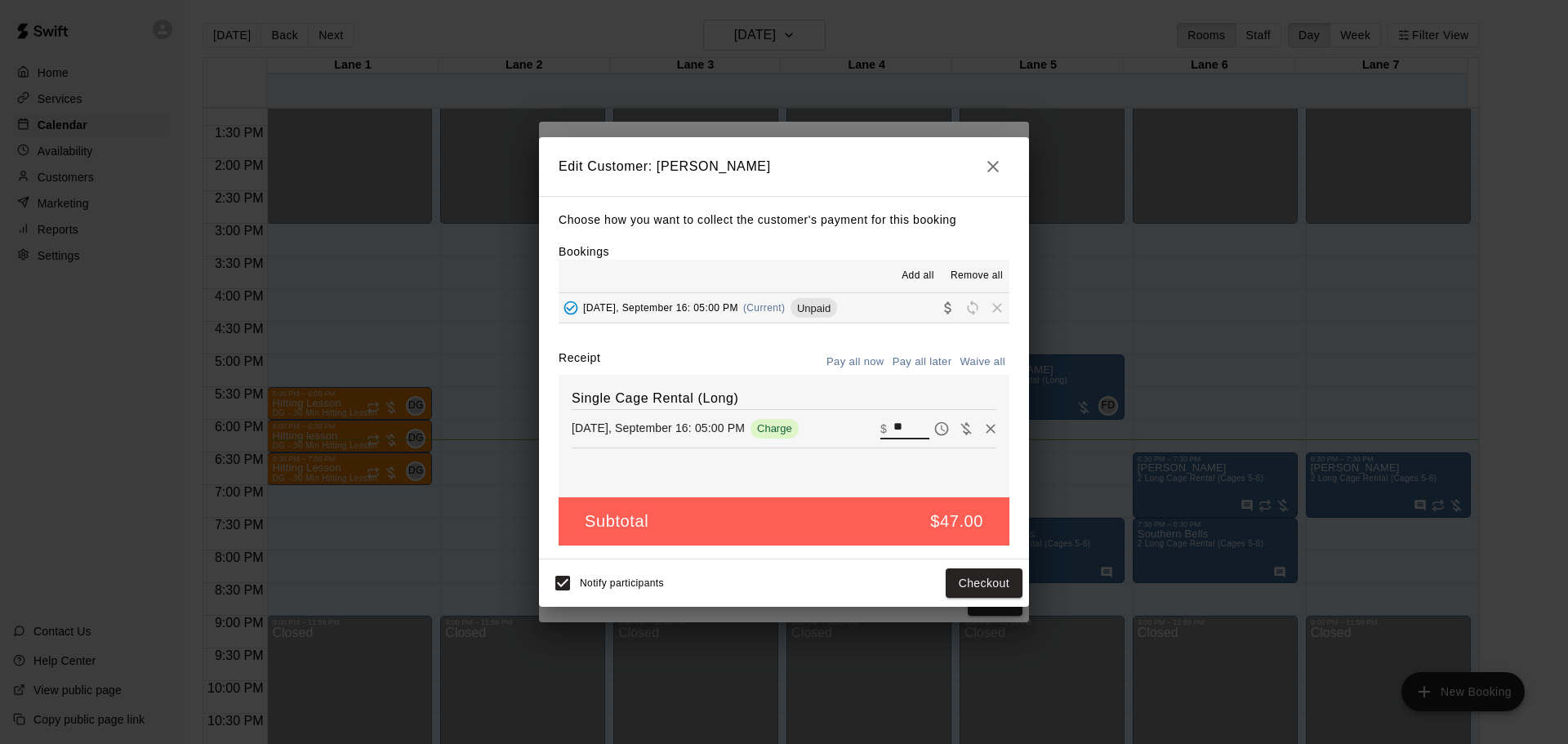
drag, startPoint x: 898, startPoint y: 429, endPoint x: 831, endPoint y: 438, distance: 67.6
click at [831, 438] on div "[DATE], September 16: 05:00 PM Charge ​ $ **" at bounding box center [784, 429] width 425 height 24
type input "**"
click at [977, 591] on button "Checkout" at bounding box center [984, 583] width 77 height 30
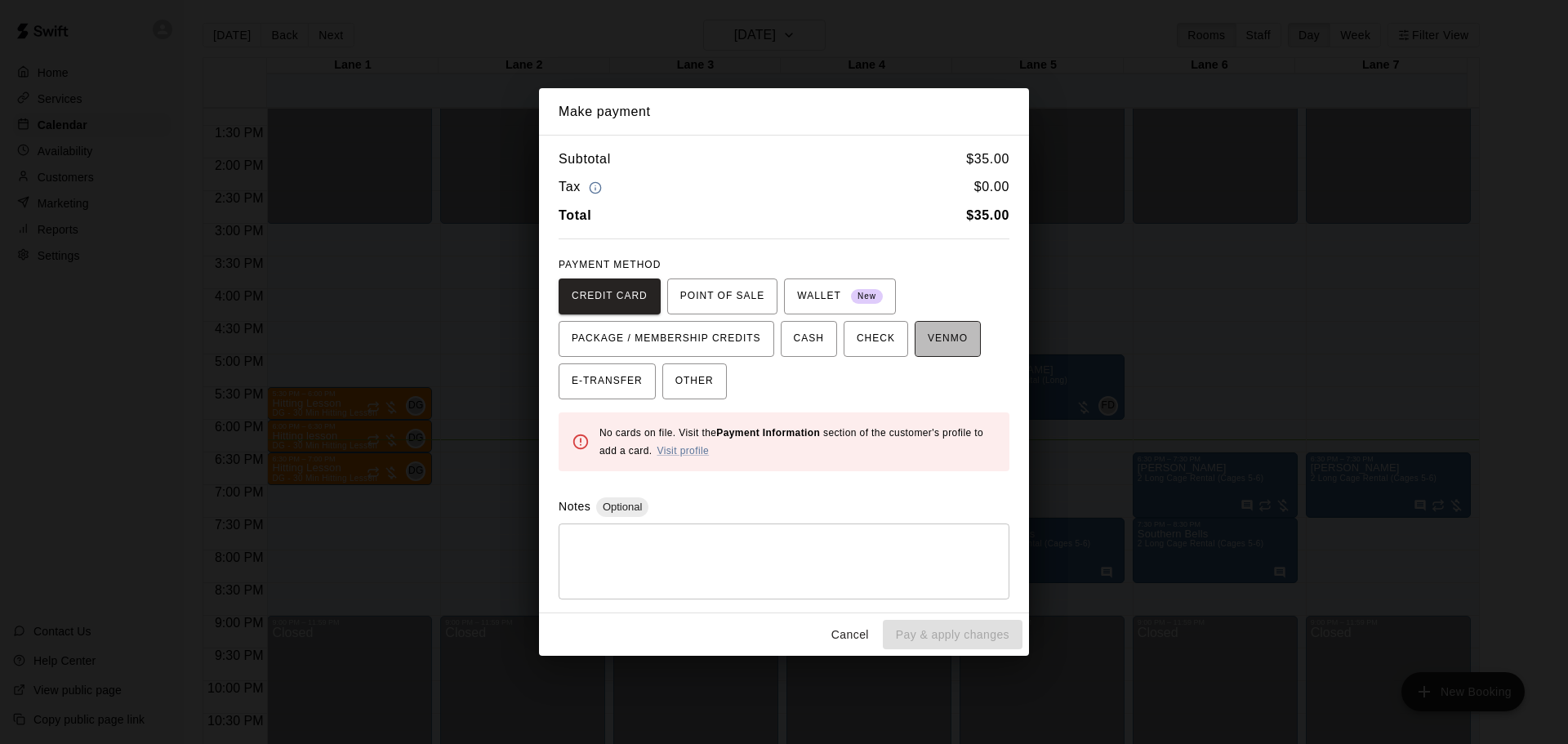
click at [952, 343] on span "VENMO" at bounding box center [948, 339] width 40 height 26
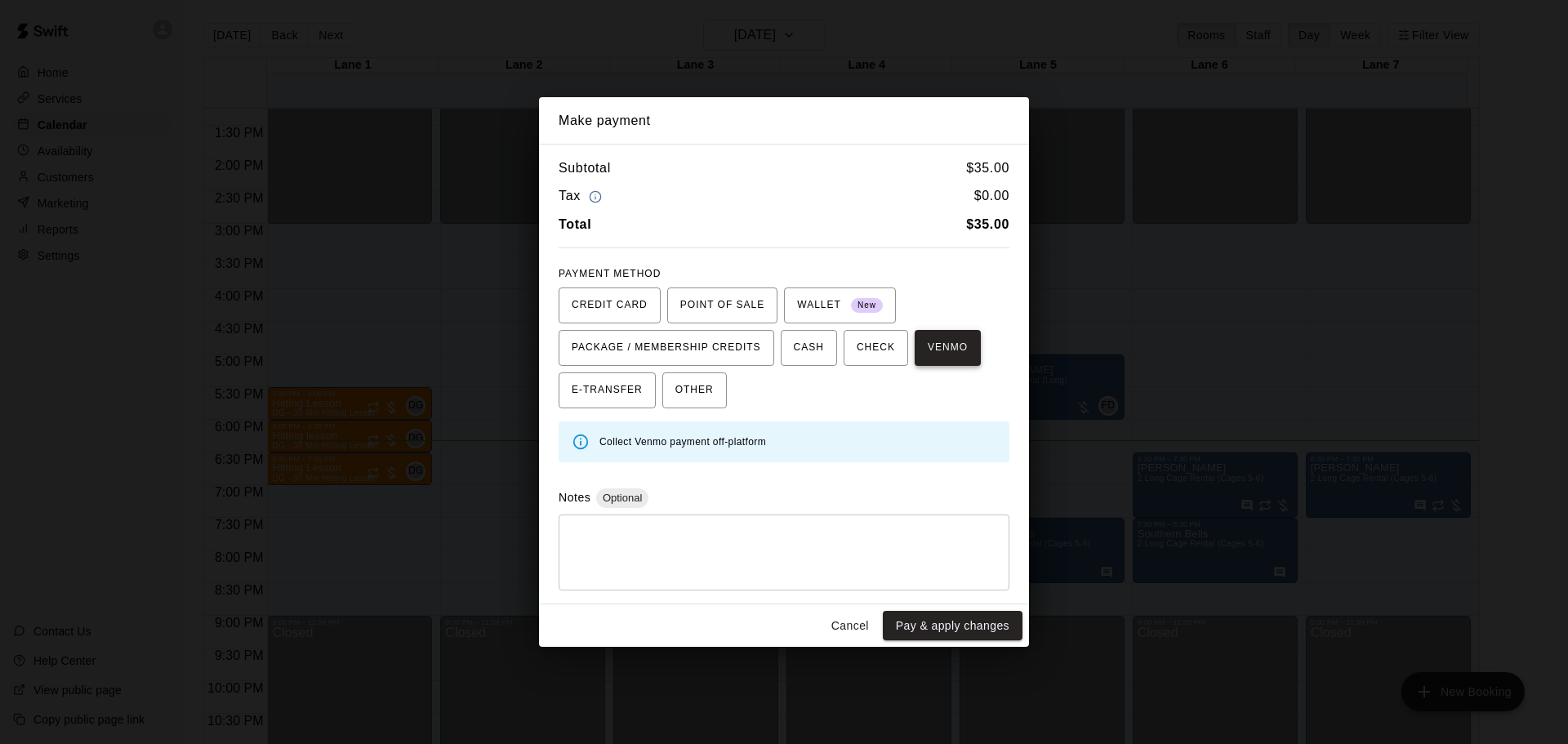
click at [973, 348] on button "VENMO" at bounding box center [948, 348] width 66 height 36
click at [950, 624] on button "Pay & apply changes" at bounding box center [952, 626] width 139 height 30
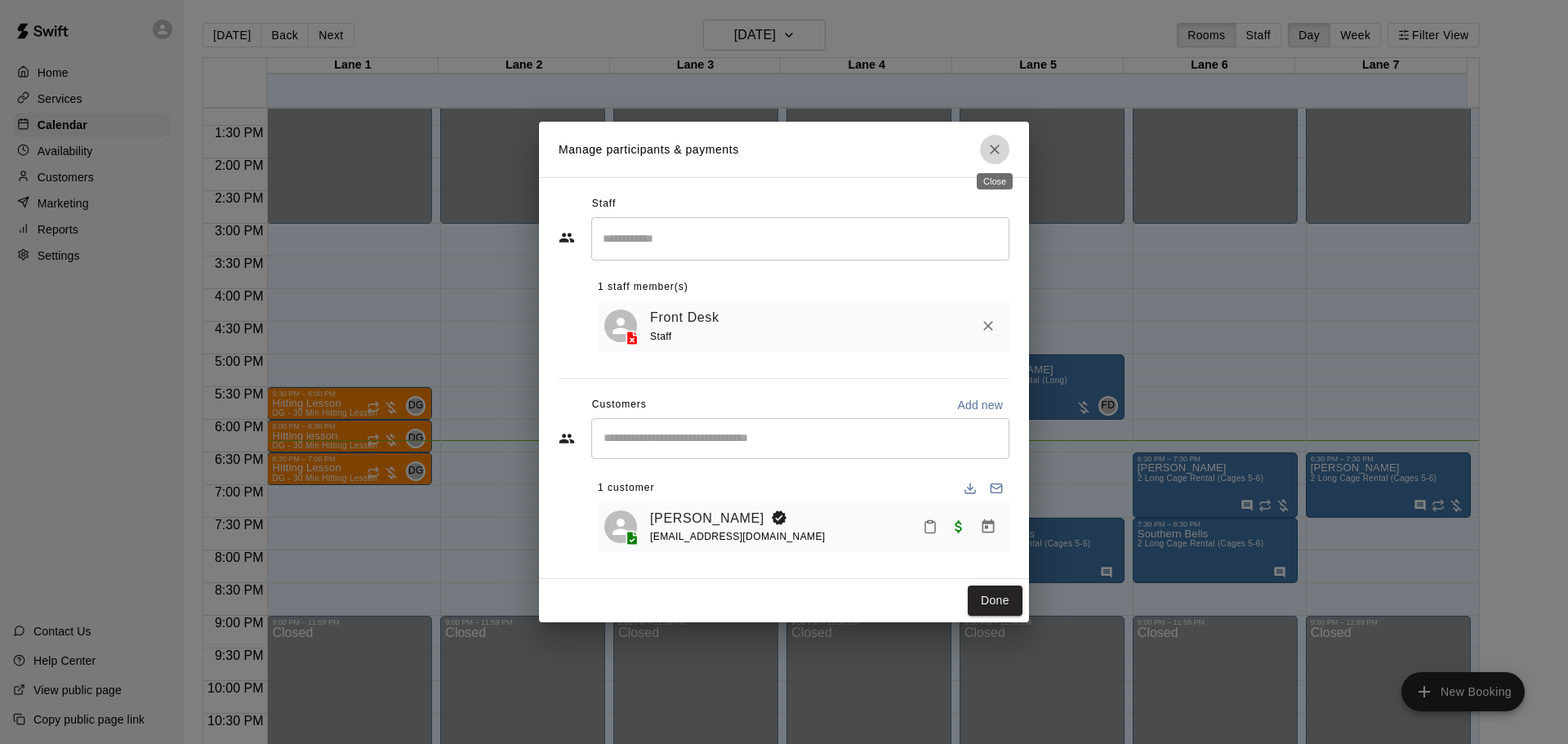
click at [997, 151] on icon "Close" at bounding box center [994, 149] width 16 height 16
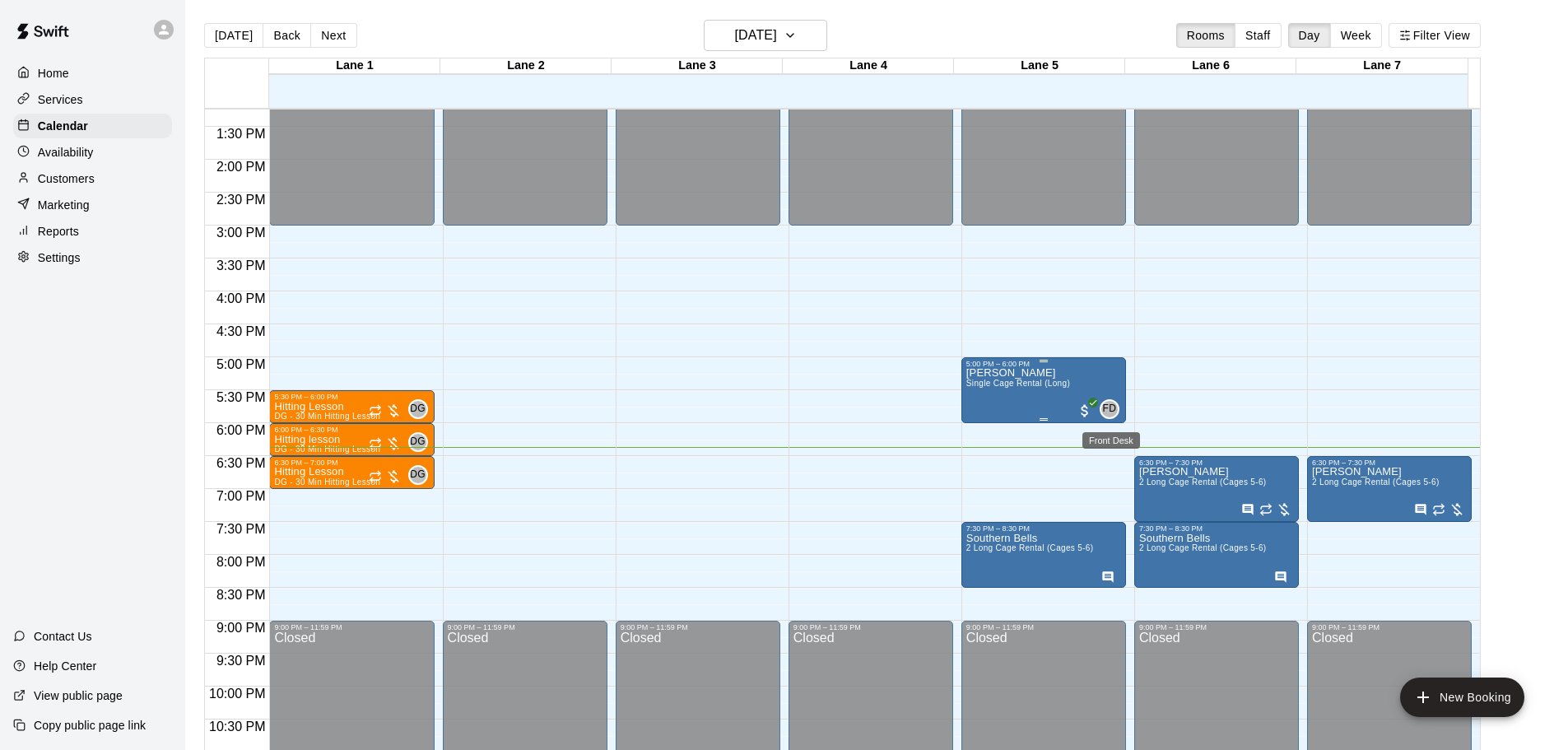
click at [1108, 414] on span "FD" at bounding box center [1109, 409] width 14 height 16
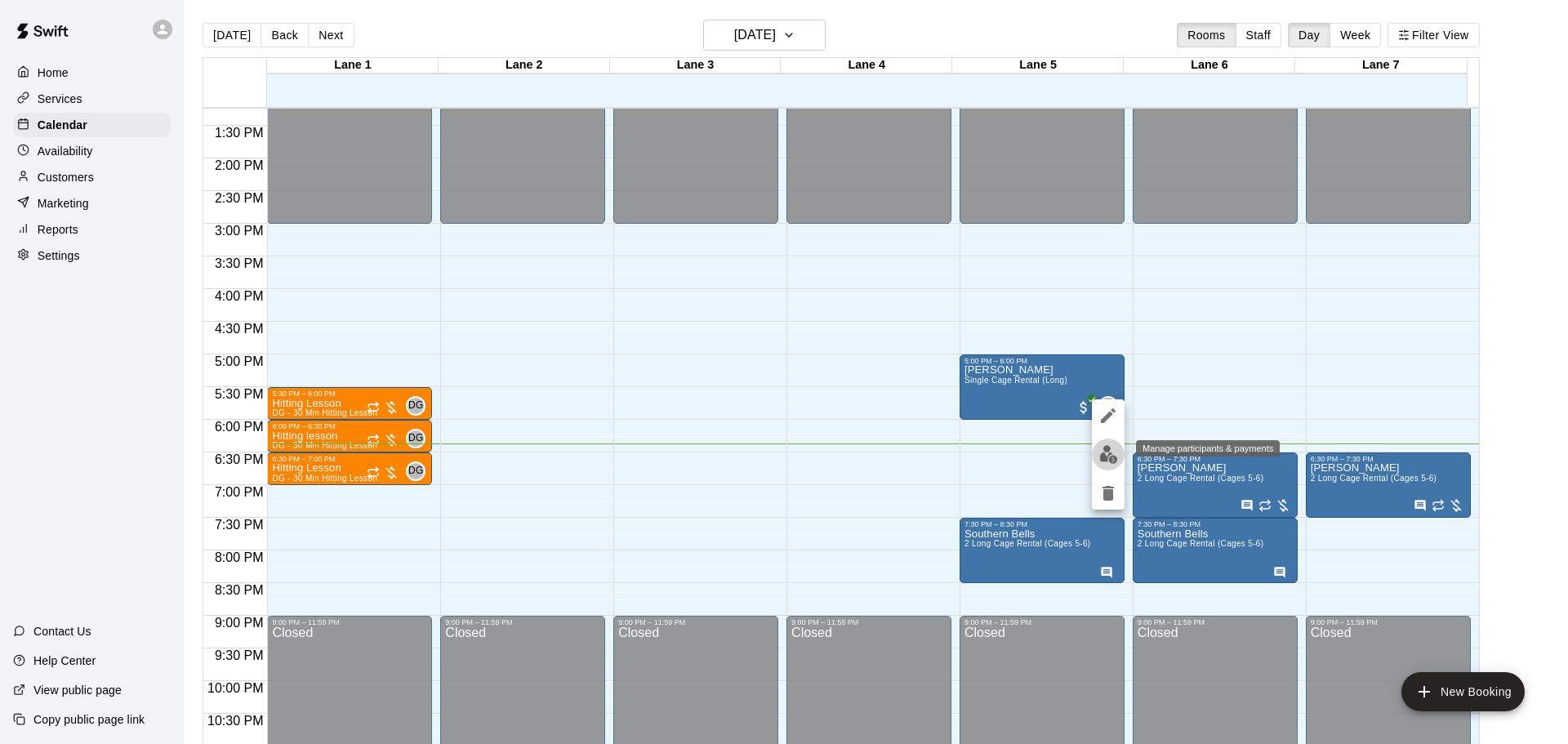
click at [1112, 454] on img "edit" at bounding box center [1109, 454] width 19 height 19
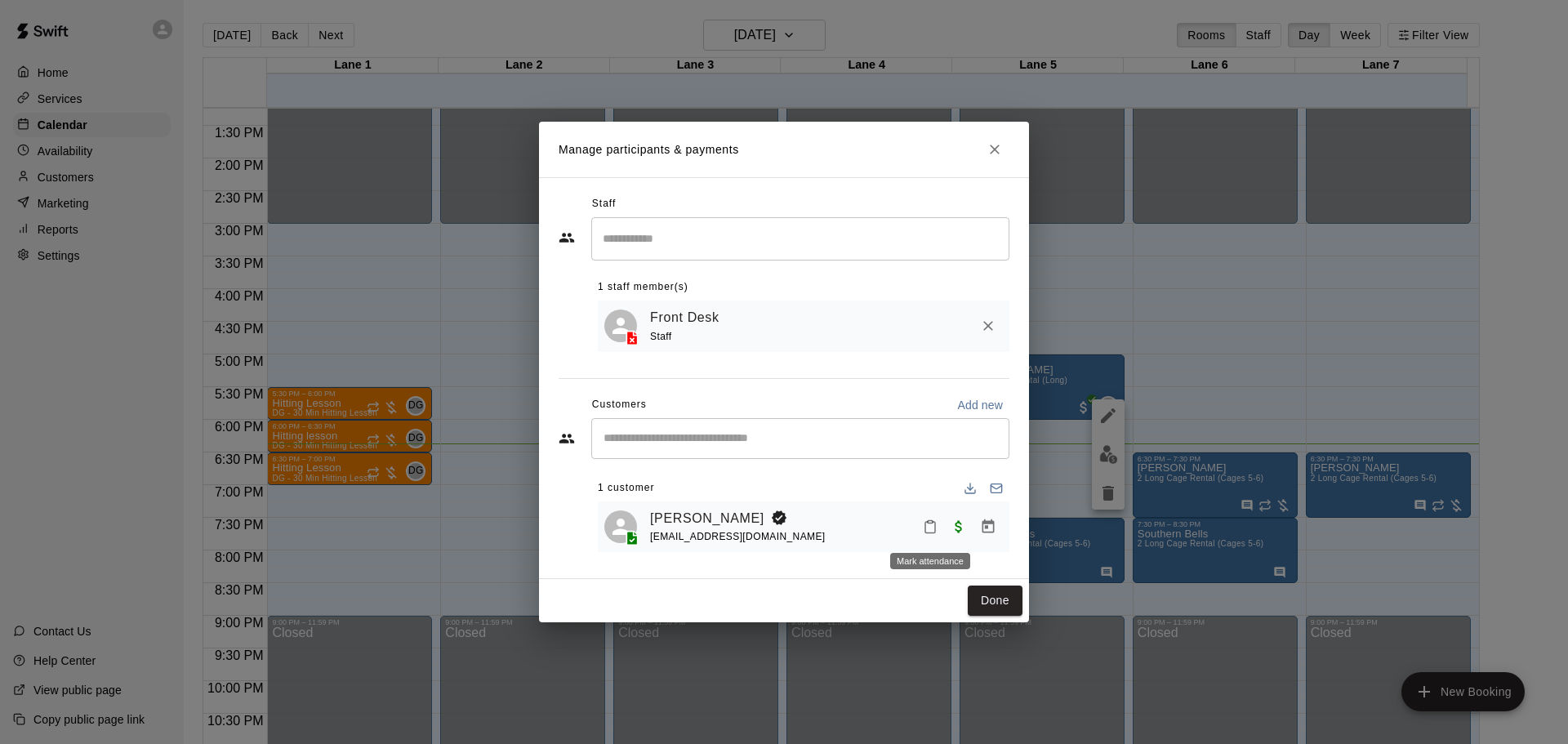
click at [933, 531] on icon "Mark attendance" at bounding box center [931, 527] width 15 height 15
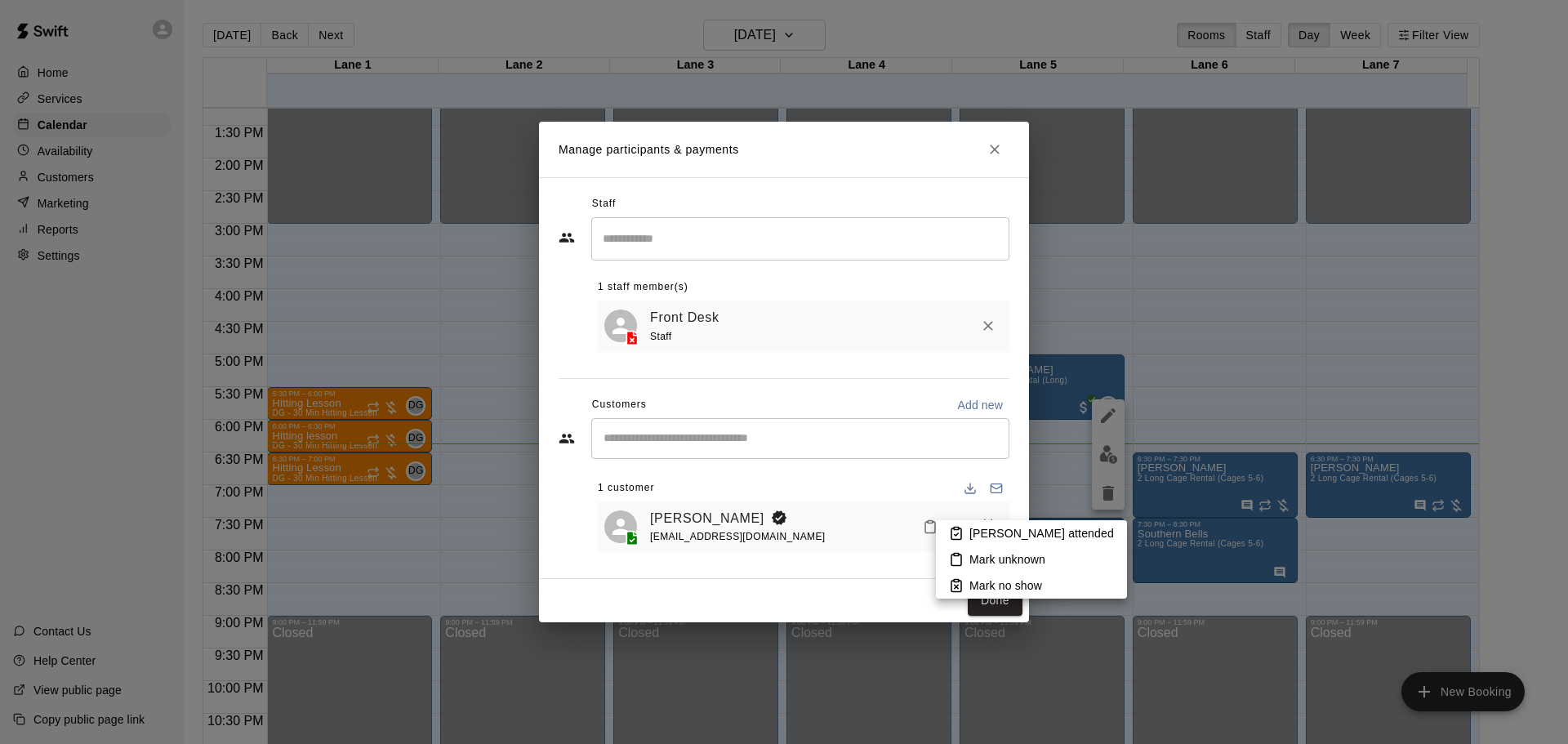
click at [962, 533] on icon at bounding box center [957, 534] width 15 height 15
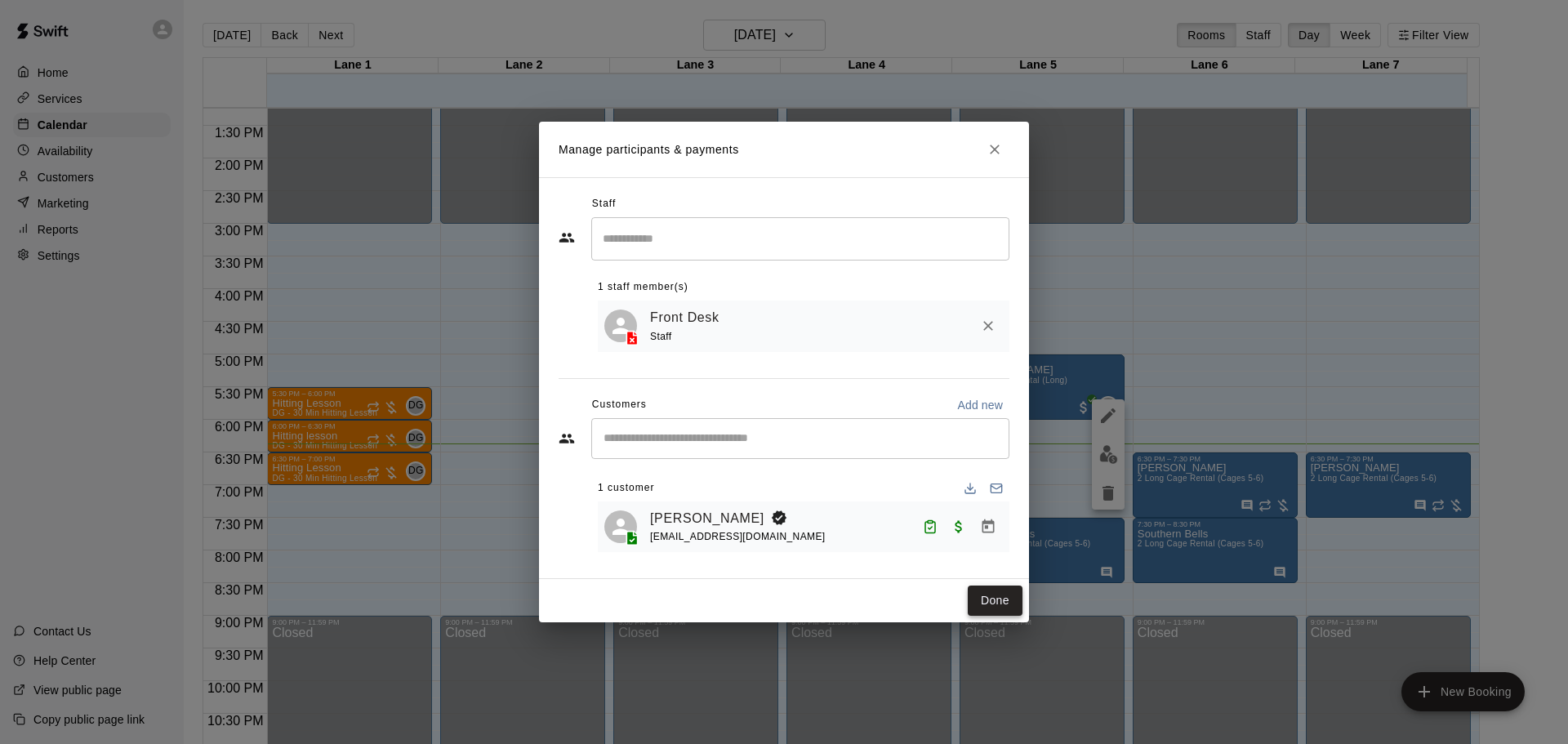
click at [1010, 603] on button "Done" at bounding box center [995, 601] width 55 height 30
